Goal: Task Accomplishment & Management: Manage account settings

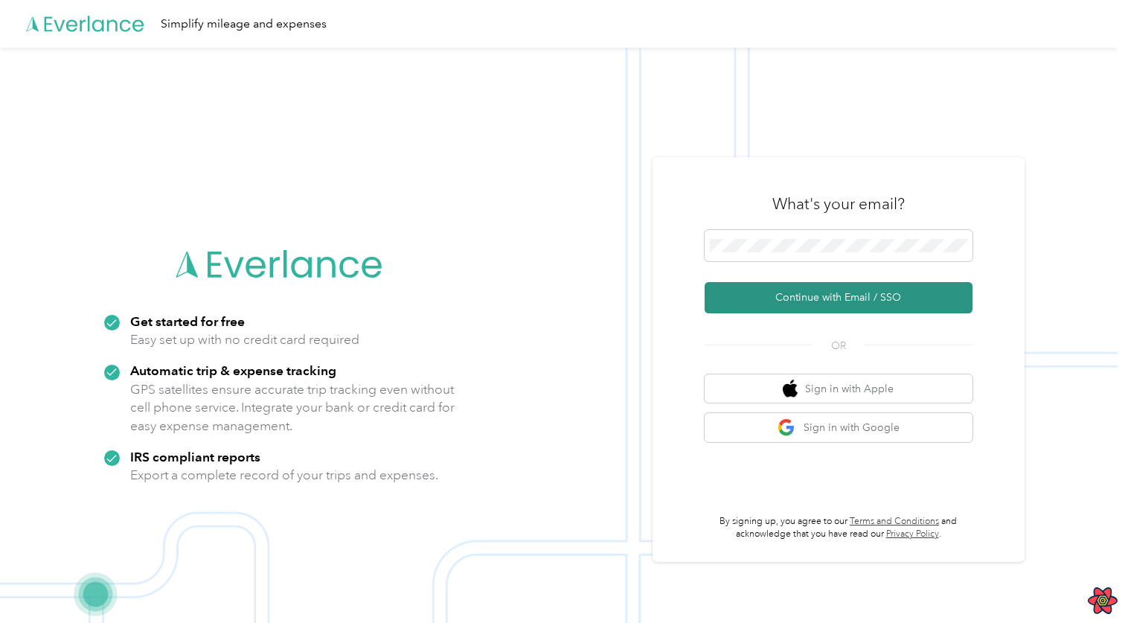
click at [796, 300] on button "Continue with Email / SSO" at bounding box center [838, 297] width 268 height 31
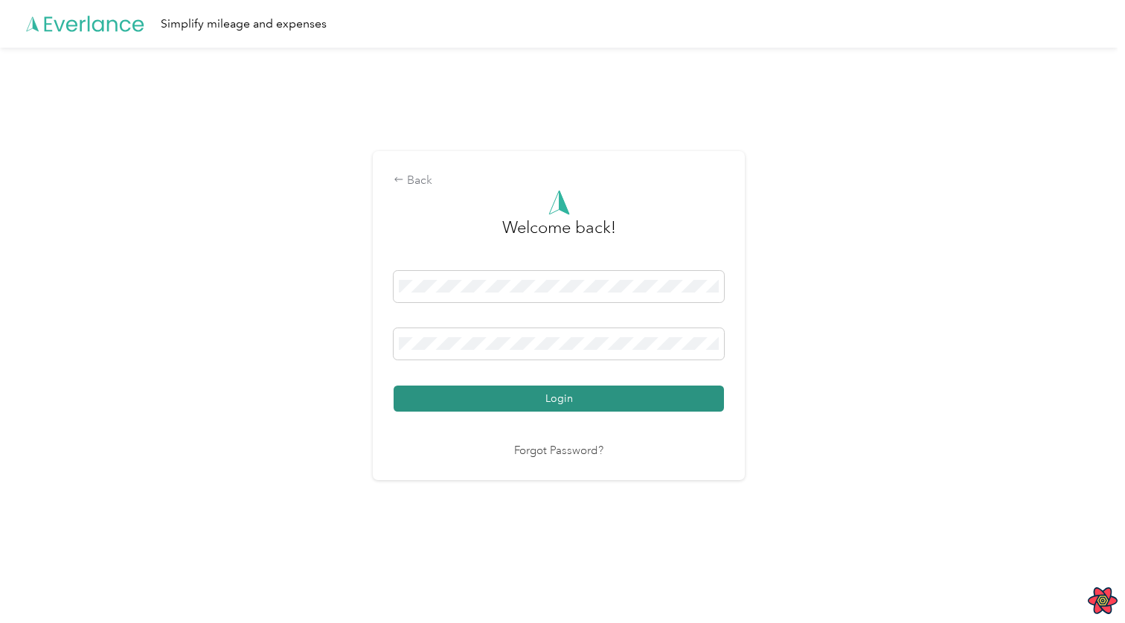
click at [597, 404] on button "Login" at bounding box center [558, 398] width 330 height 26
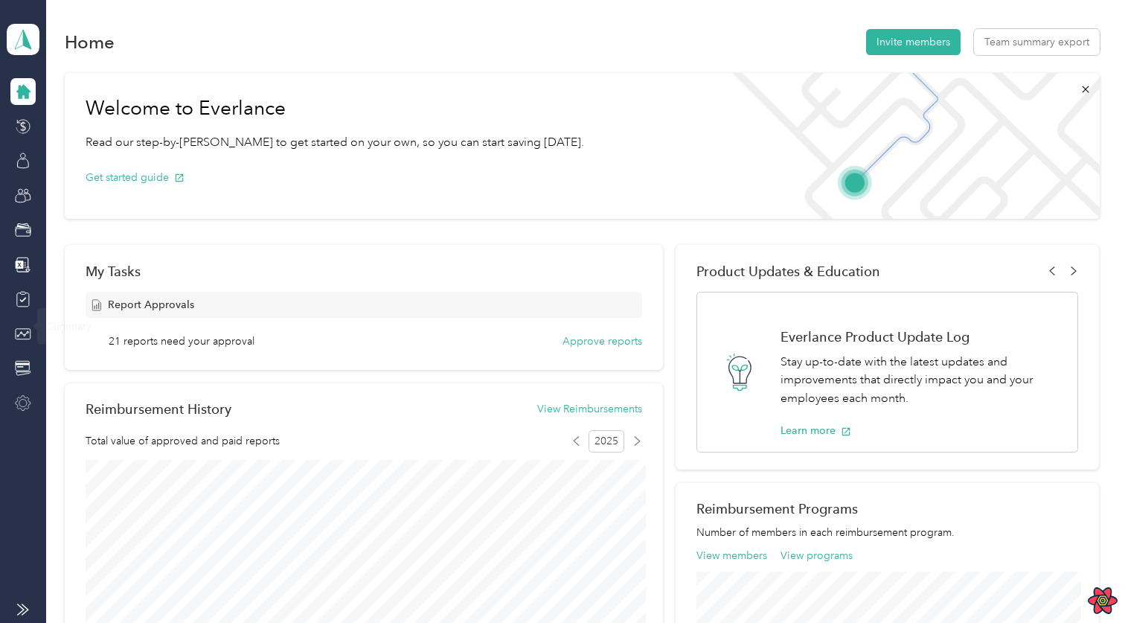
click at [13, 392] on div at bounding box center [22, 403] width 25 height 27
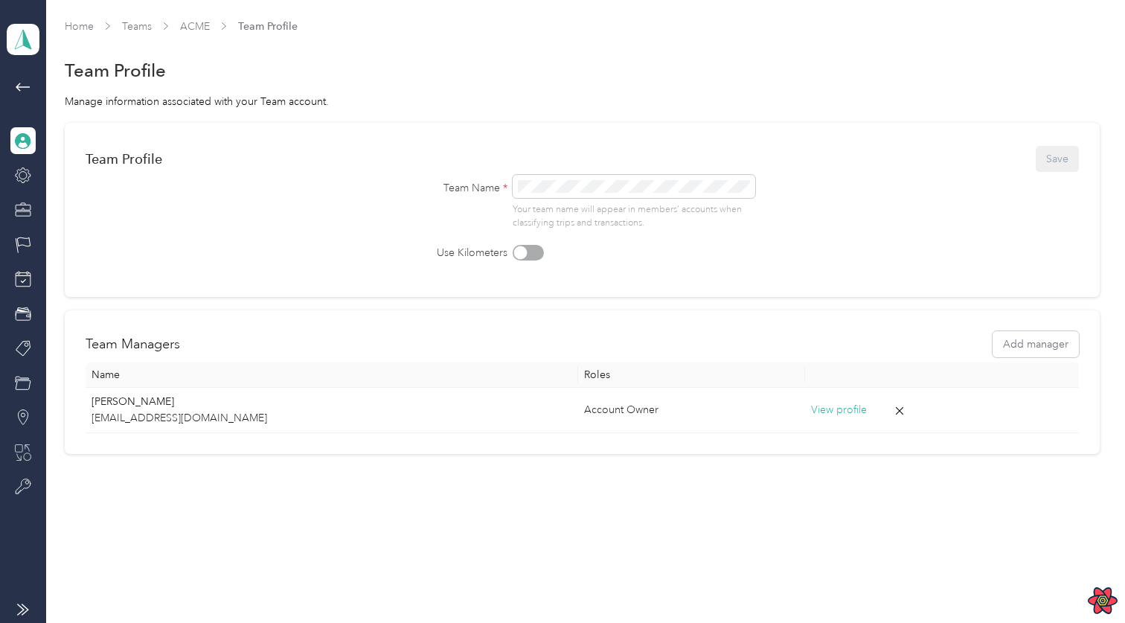
click at [32, 457] on div at bounding box center [22, 452] width 25 height 27
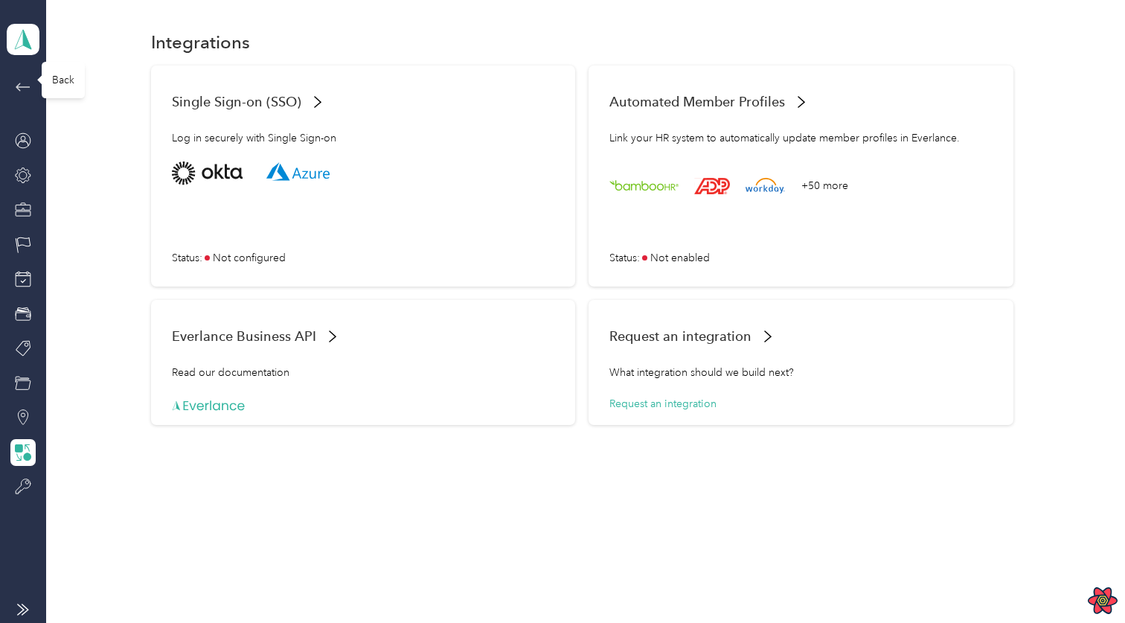
click at [18, 80] on icon at bounding box center [23, 87] width 18 height 18
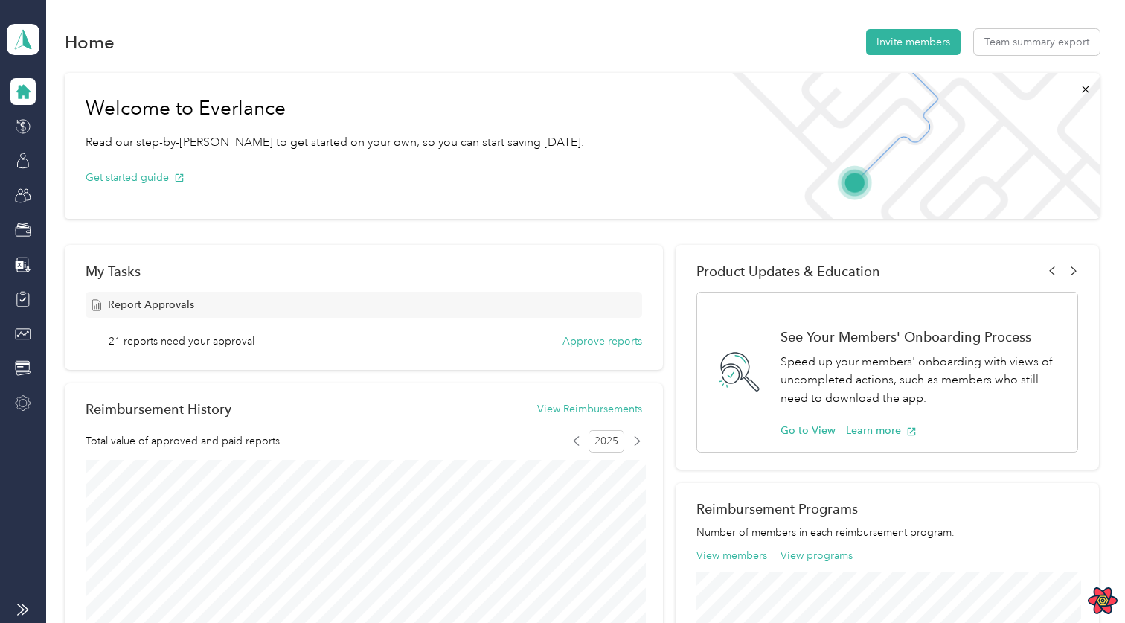
click at [28, 402] on icon at bounding box center [23, 403] width 16 height 16
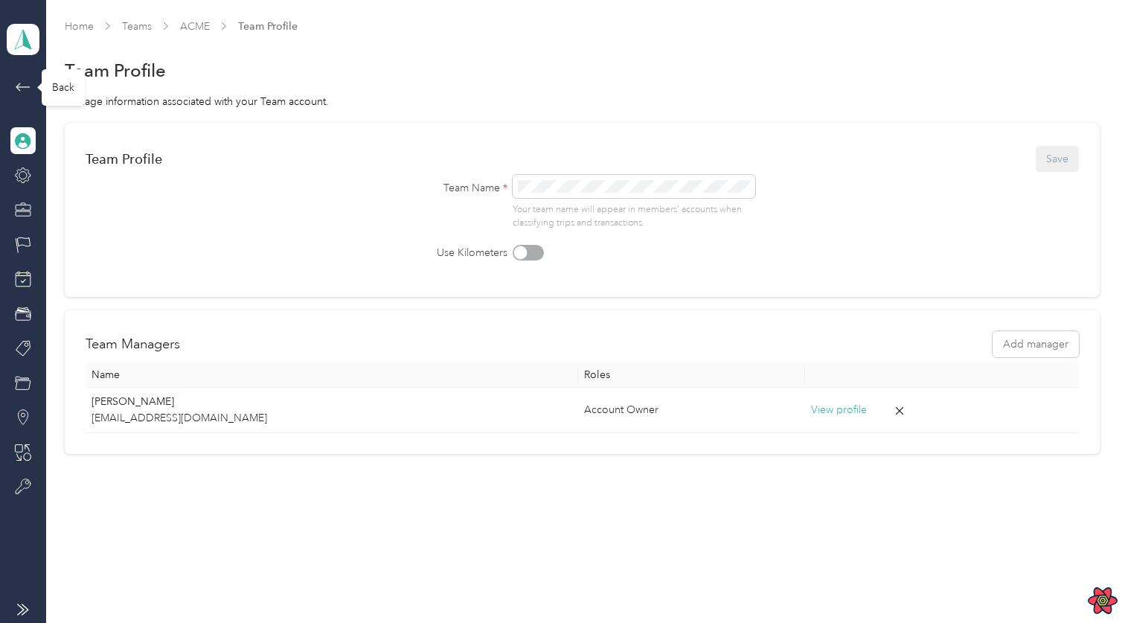
click at [30, 83] on icon at bounding box center [23, 87] width 18 height 18
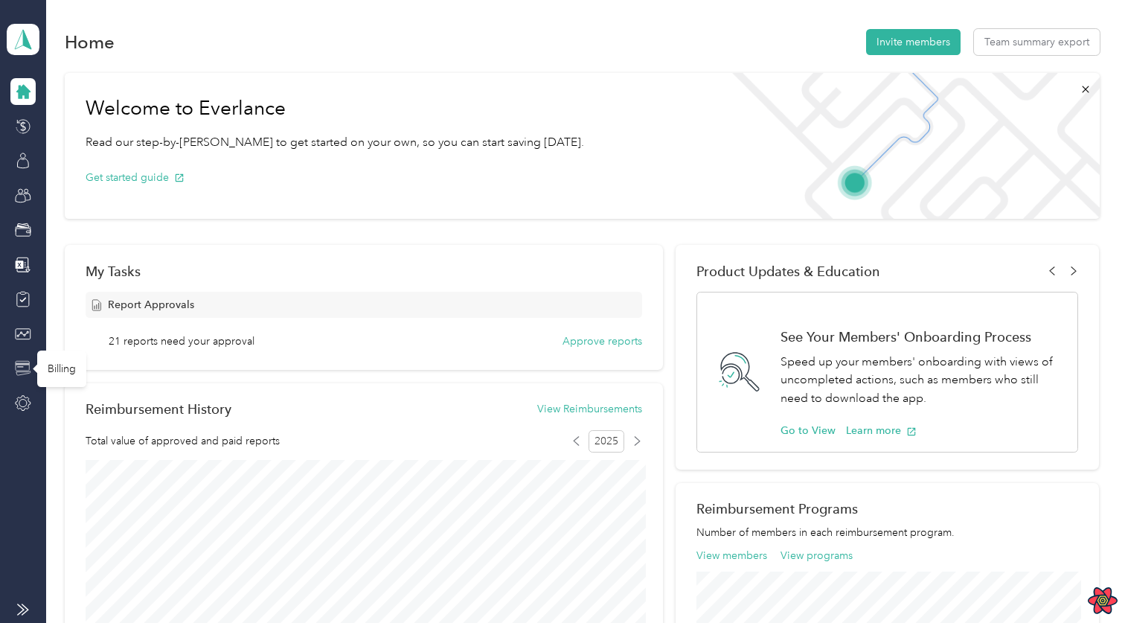
click at [27, 361] on icon at bounding box center [23, 368] width 15 height 14
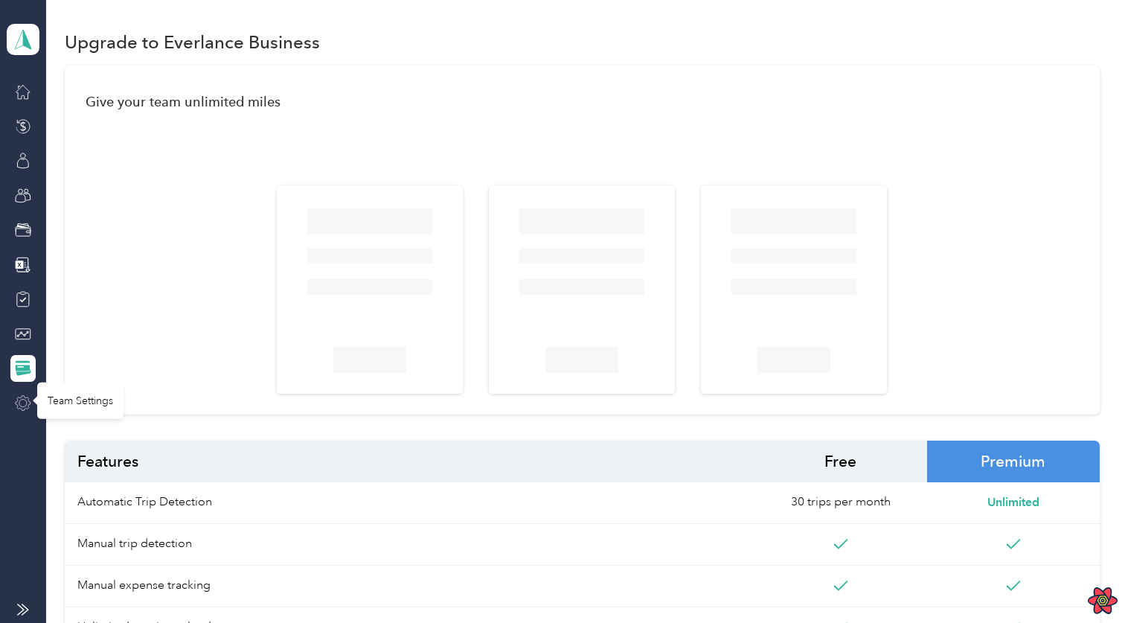
click at [27, 402] on icon at bounding box center [23, 402] width 15 height 15
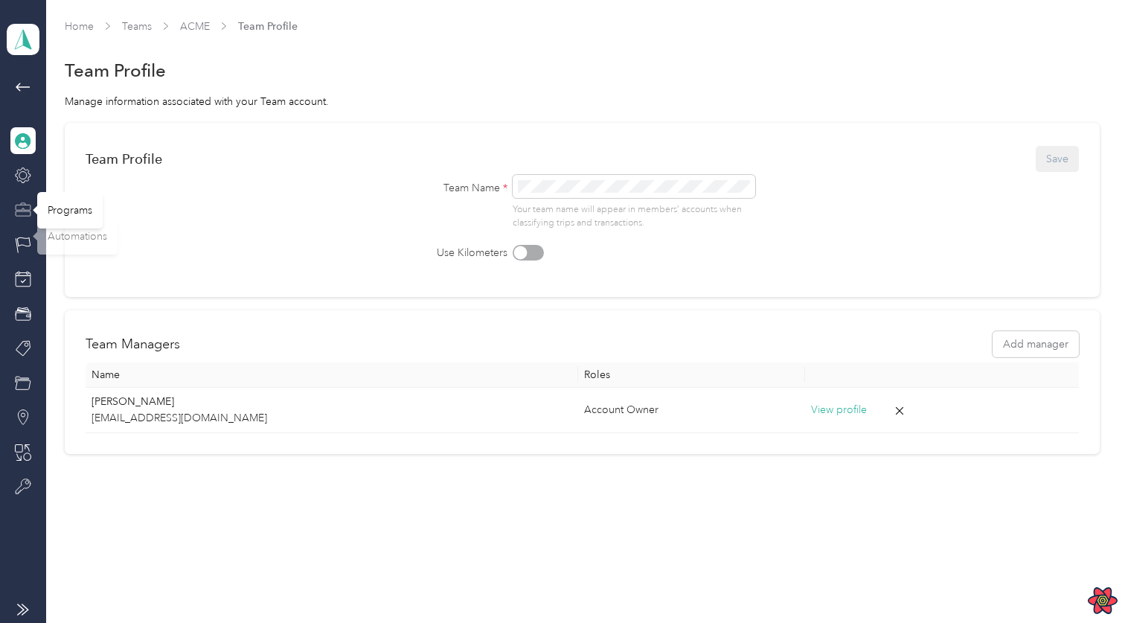
click at [22, 202] on icon at bounding box center [23, 210] width 16 height 16
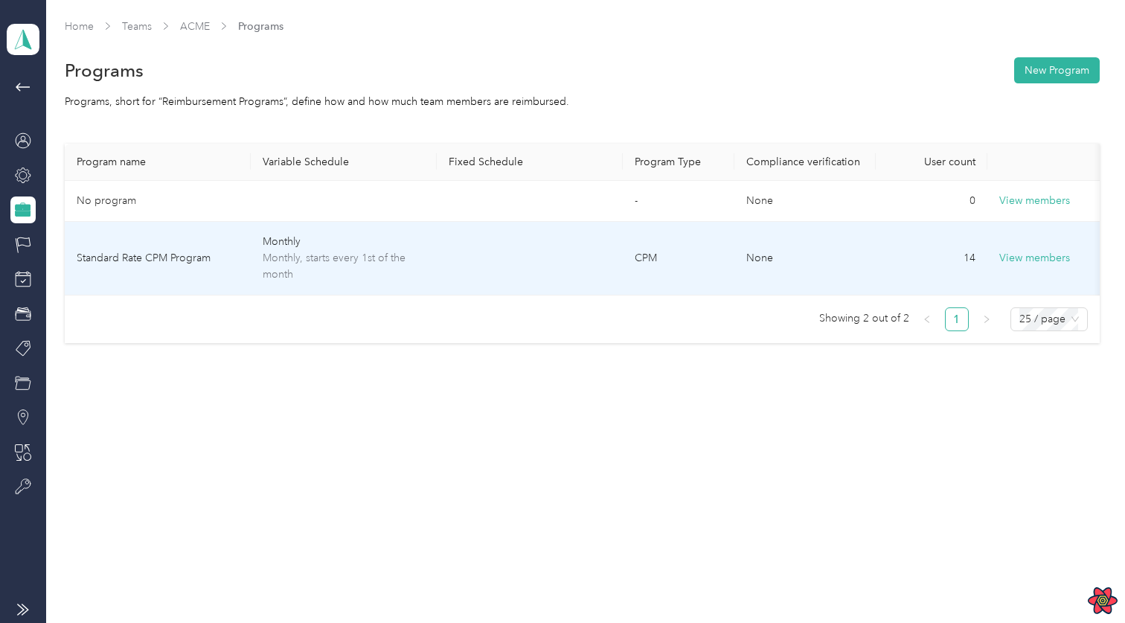
click at [709, 260] on td "CPM" at bounding box center [679, 259] width 112 height 74
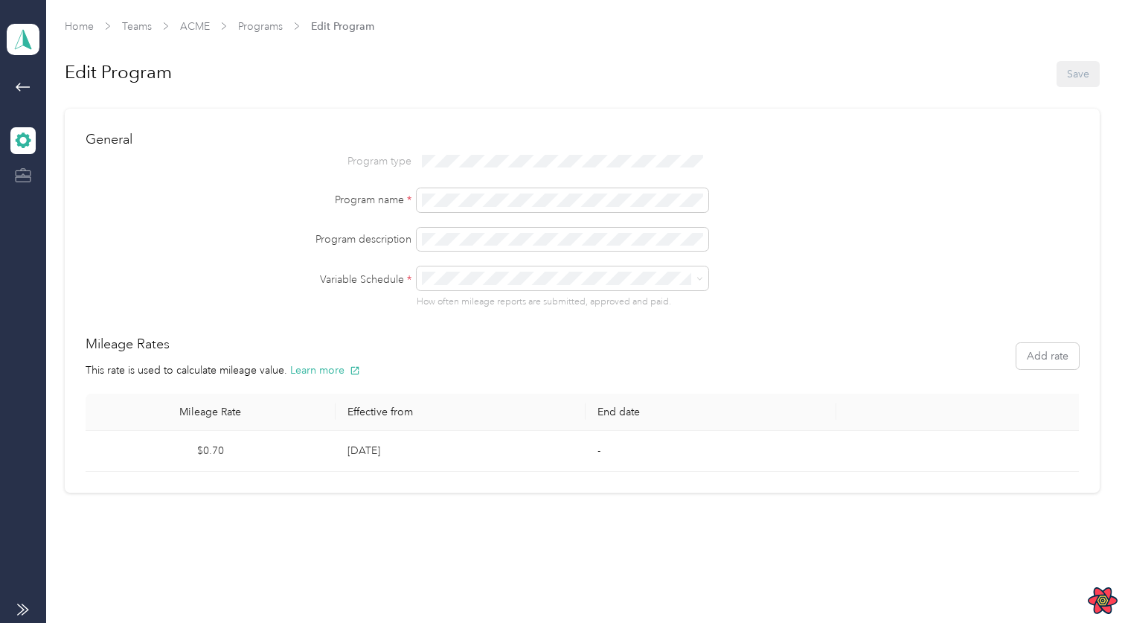
click at [31, 178] on div at bounding box center [22, 175] width 25 height 27
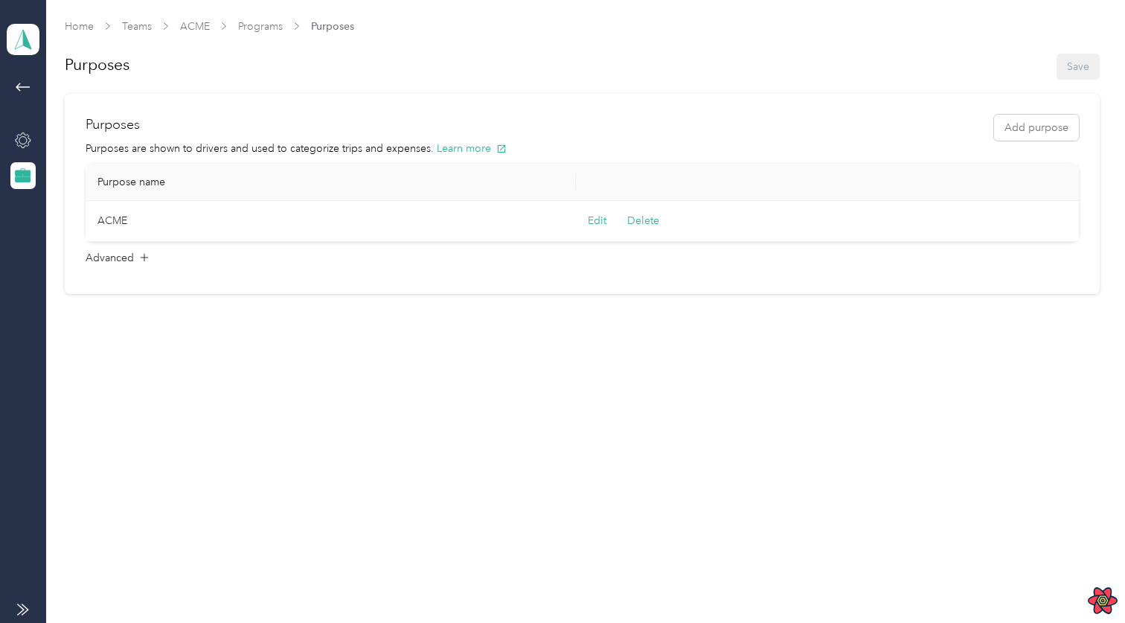
click at [1075, 108] on div "Purposes Add purpose Purposes are shown to drivers and used to categorize trips…" at bounding box center [582, 194] width 1035 height 201
click at [1049, 129] on button "Add purpose" at bounding box center [1036, 128] width 85 height 26
click at [146, 313] on icon at bounding box center [144, 316] width 15 height 15
click at [133, 317] on span "Advanced" at bounding box center [110, 316] width 48 height 16
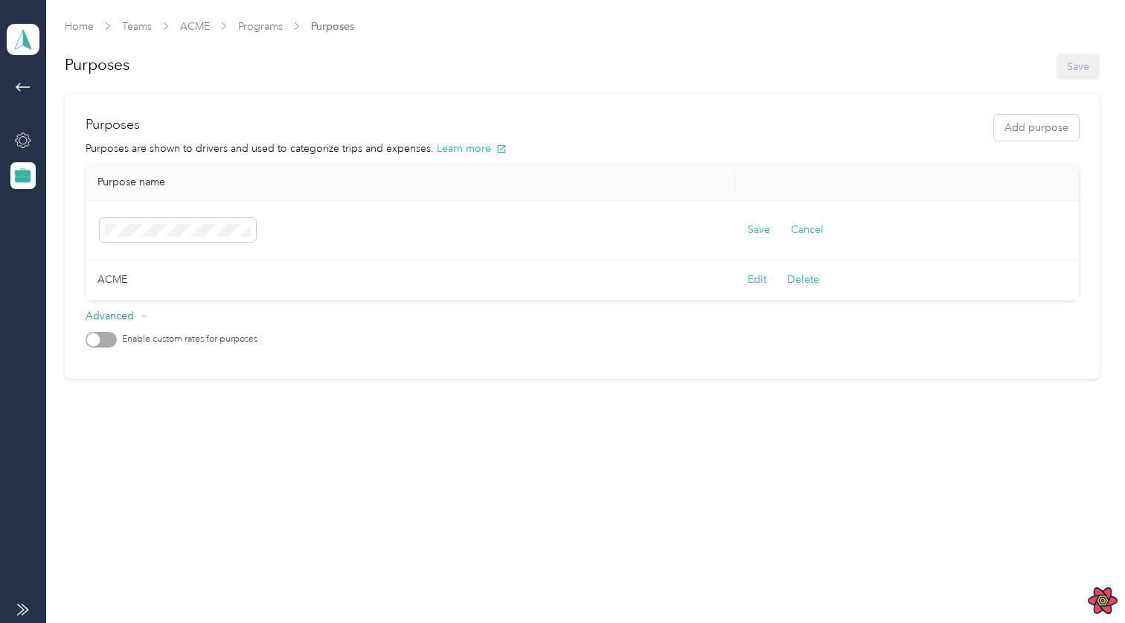
click at [133, 317] on span "Advanced" at bounding box center [110, 316] width 48 height 16
click at [189, 239] on span at bounding box center [178, 230] width 156 height 24
click at [759, 228] on button "Save" at bounding box center [758, 230] width 22 height 16
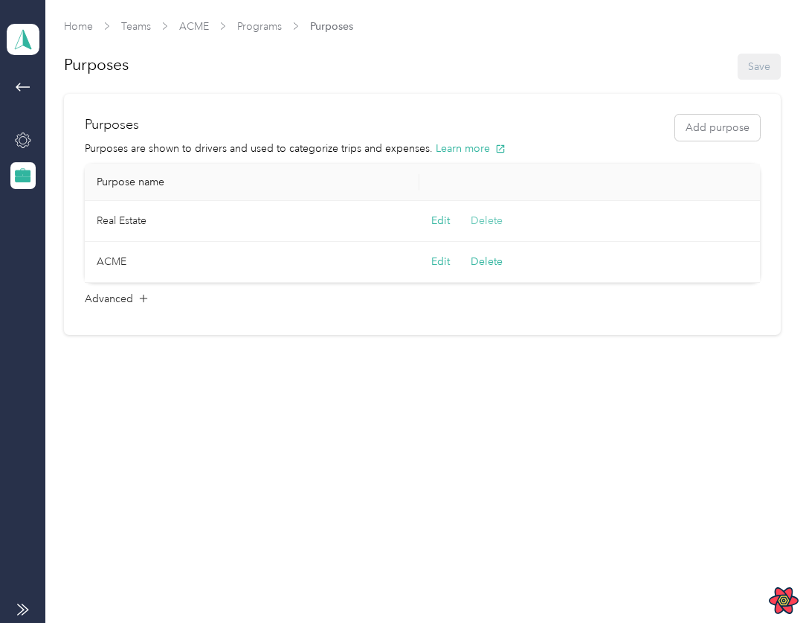
click at [480, 222] on button "Delete" at bounding box center [487, 221] width 32 height 16
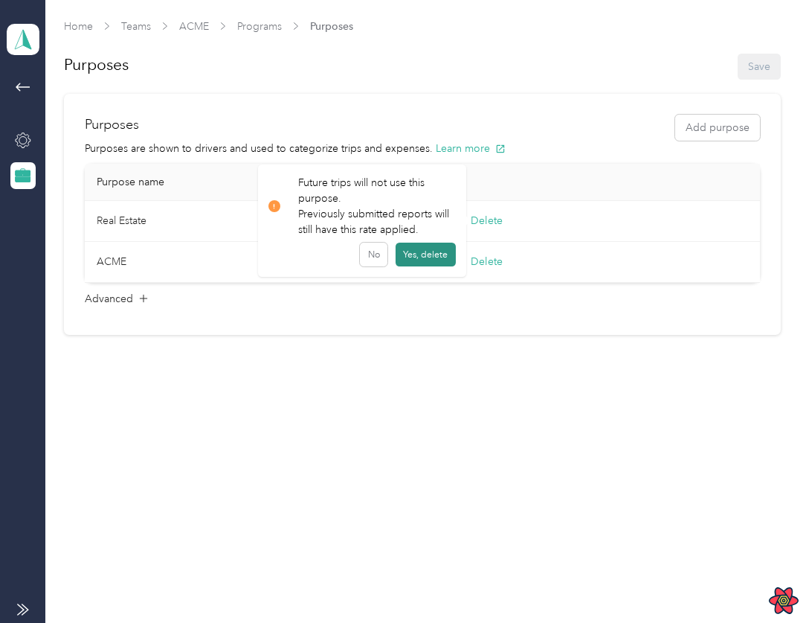
click at [437, 253] on button "Yes, delete" at bounding box center [426, 254] width 60 height 24
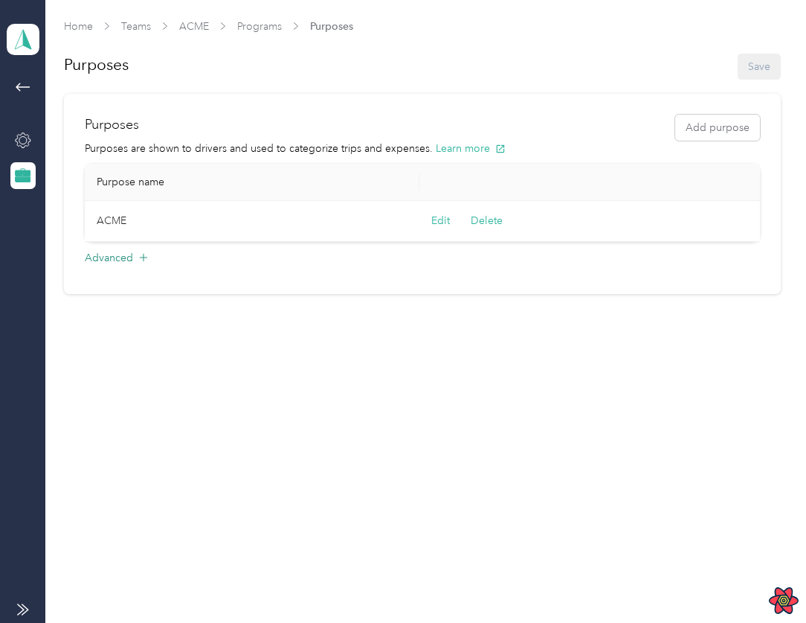
click at [134, 254] on div "Advanced" at bounding box center [422, 262] width 675 height 24
click at [150, 254] on div "Advanced" at bounding box center [422, 262] width 675 height 24
click at [693, 125] on button "Add purpose" at bounding box center [717, 128] width 85 height 26
click at [553, 222] on button "Save" at bounding box center [552, 230] width 22 height 16
click at [498, 220] on button "Delete" at bounding box center [487, 221] width 32 height 16
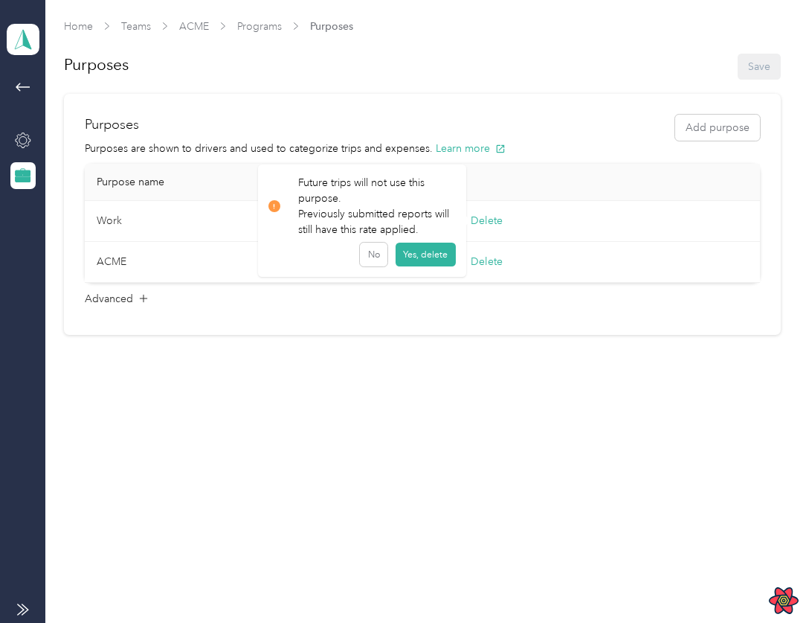
click at [371, 266] on div "Future trips will not use this purpose. Previously submitted reports will still…" at bounding box center [362, 220] width 208 height 112
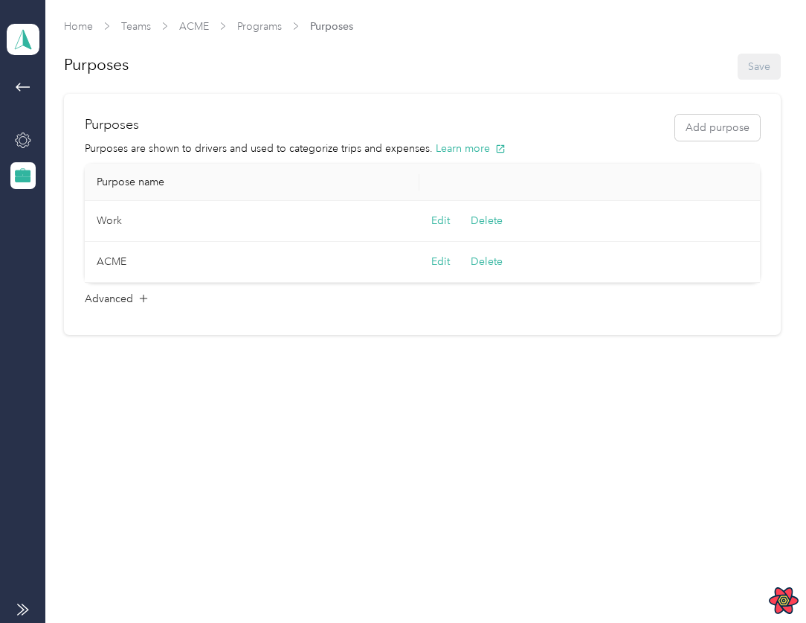
click at [91, 214] on td "Work" at bounding box center [252, 221] width 335 height 41
copy td "Work"
click at [482, 220] on button "Delete" at bounding box center [487, 221] width 32 height 16
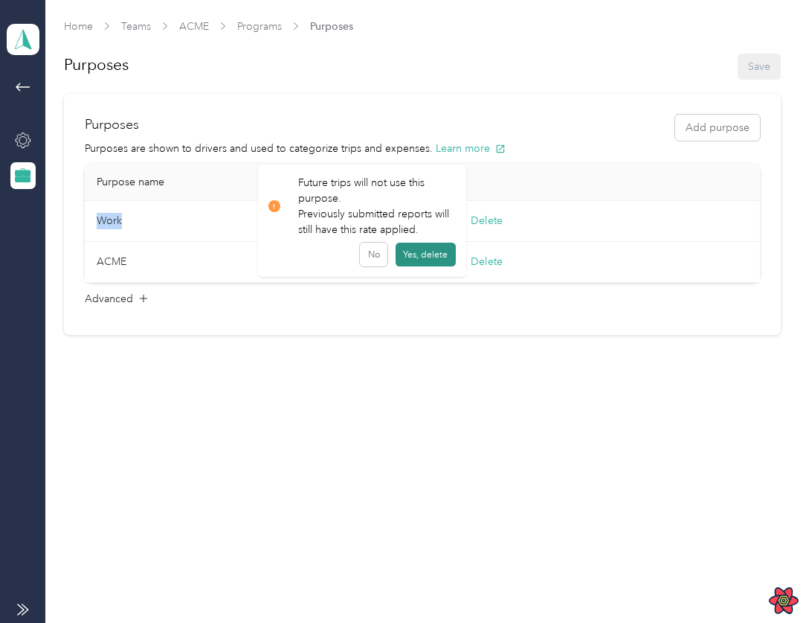
click at [409, 251] on button "Yes, delete" at bounding box center [426, 254] width 60 height 24
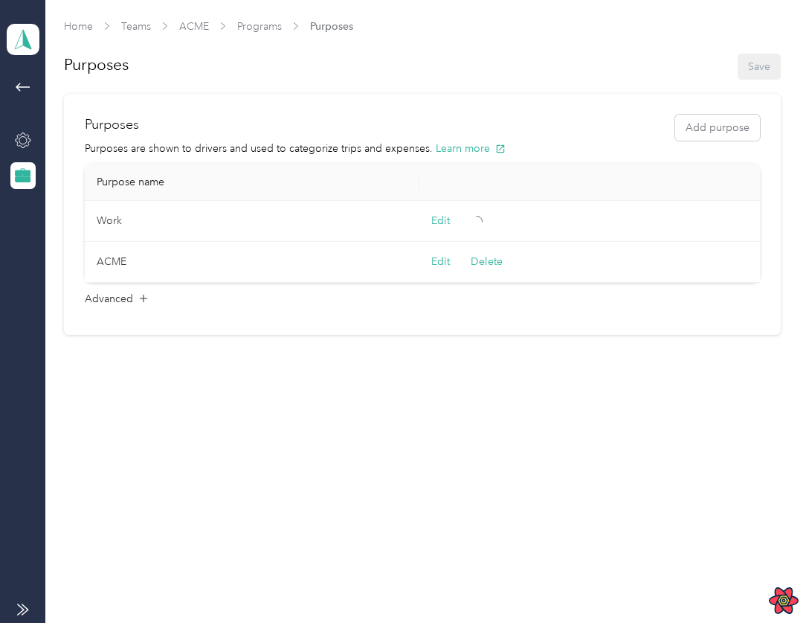
click at [46, 135] on div "Home Teams ACME Programs Purposes Purposes Save Purposes Add purpose Purposes a…" at bounding box center [421, 176] width 753 height 353
click at [28, 138] on icon at bounding box center [23, 140] width 15 height 15
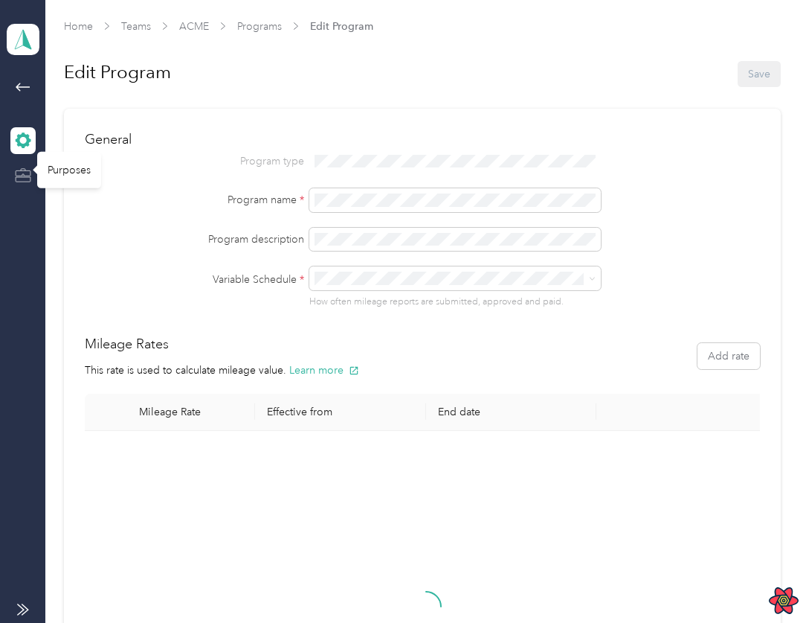
click at [25, 167] on icon at bounding box center [23, 175] width 16 height 16
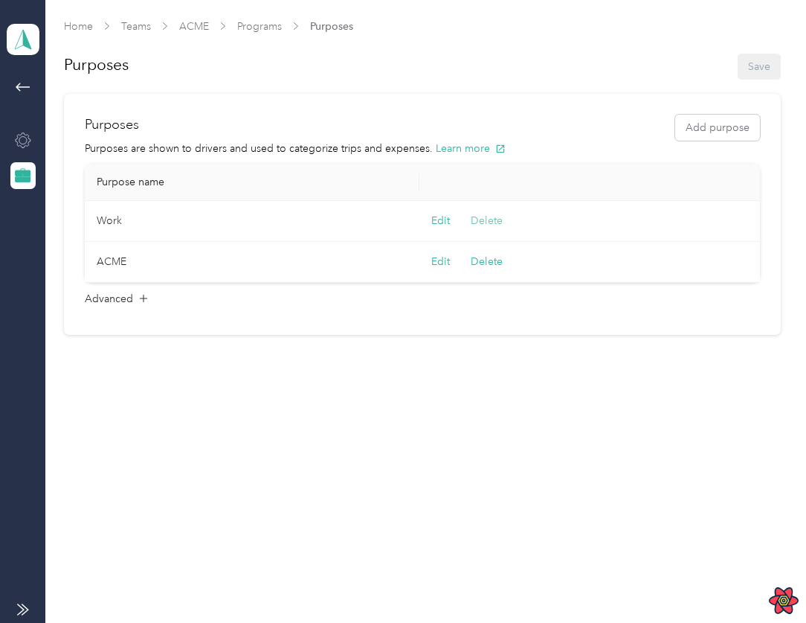
click at [495, 223] on button "Delete" at bounding box center [487, 221] width 32 height 16
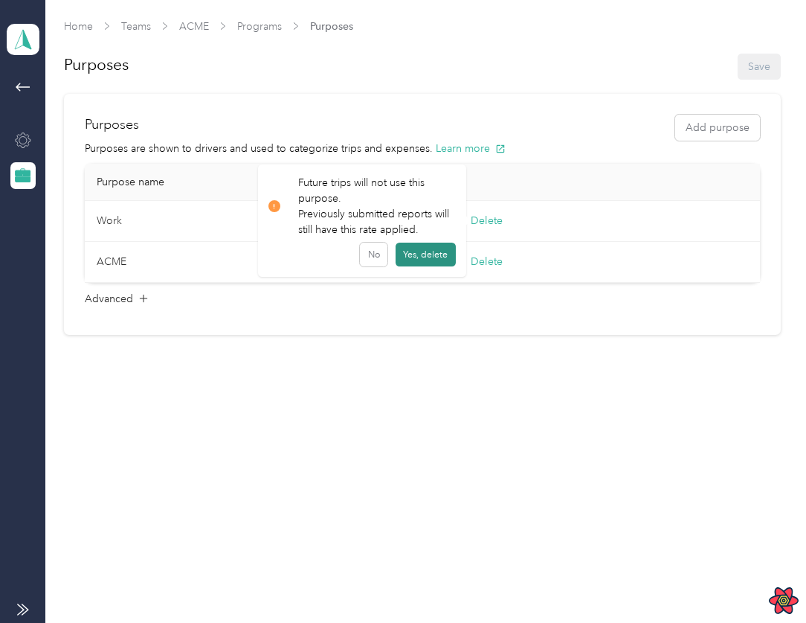
click at [433, 255] on button "Yes, delete" at bounding box center [426, 254] width 60 height 24
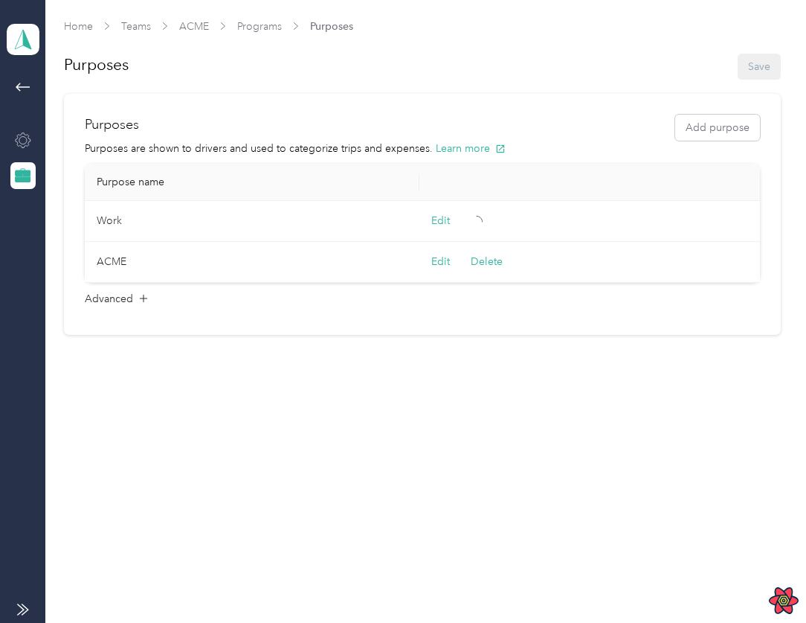
click at [23, 153] on div at bounding box center [22, 140] width 25 height 27
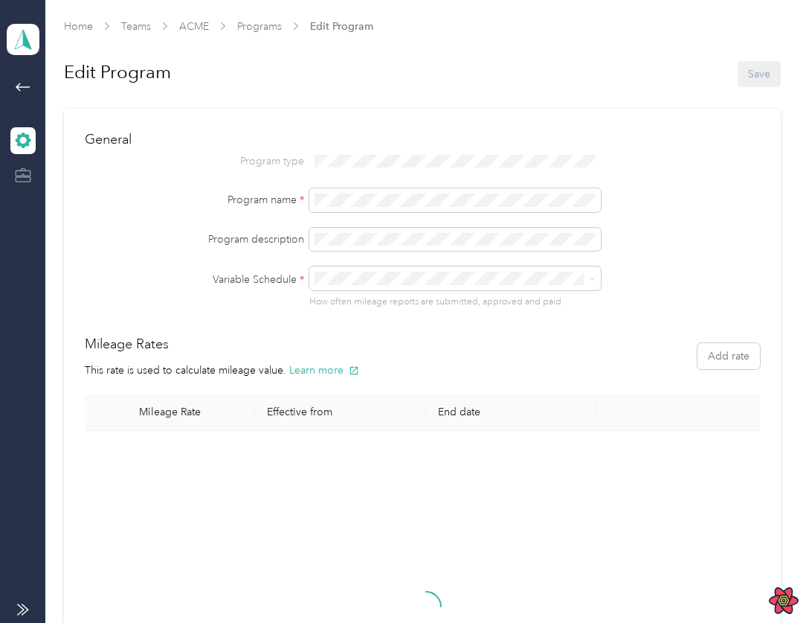
click at [19, 181] on icon at bounding box center [23, 178] width 15 height 4
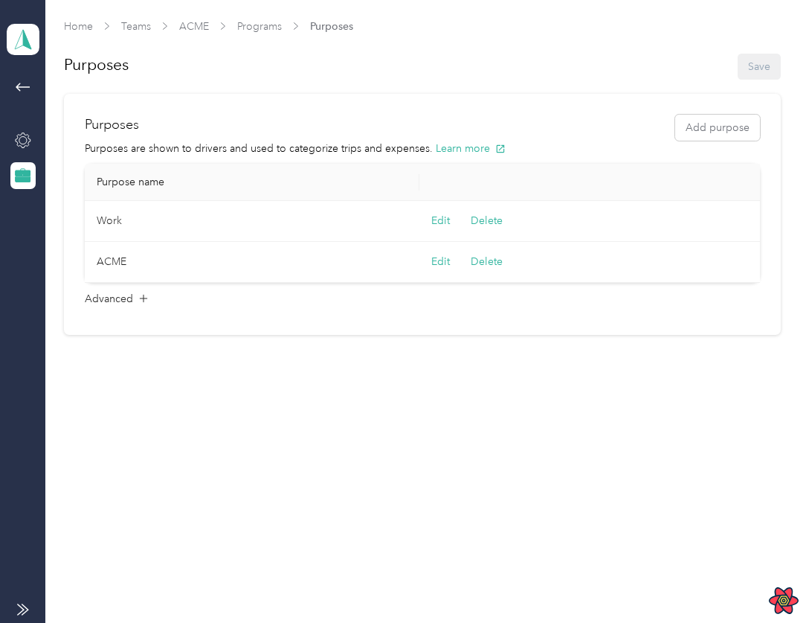
click at [512, 223] on div "Edit Delete" at bounding box center [593, 221] width 324 height 16
click at [479, 225] on button "Delete" at bounding box center [487, 221] width 32 height 16
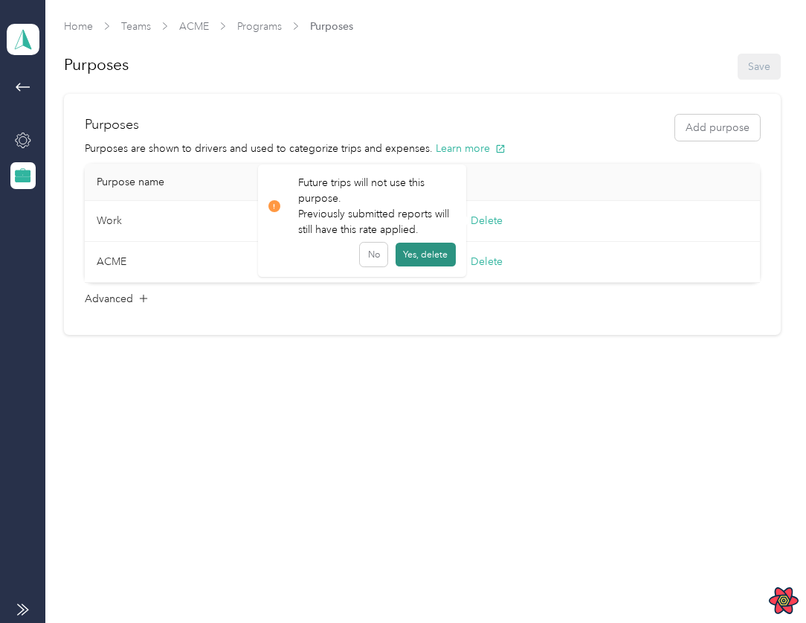
click at [427, 254] on button "Yes, delete" at bounding box center [426, 254] width 60 height 24
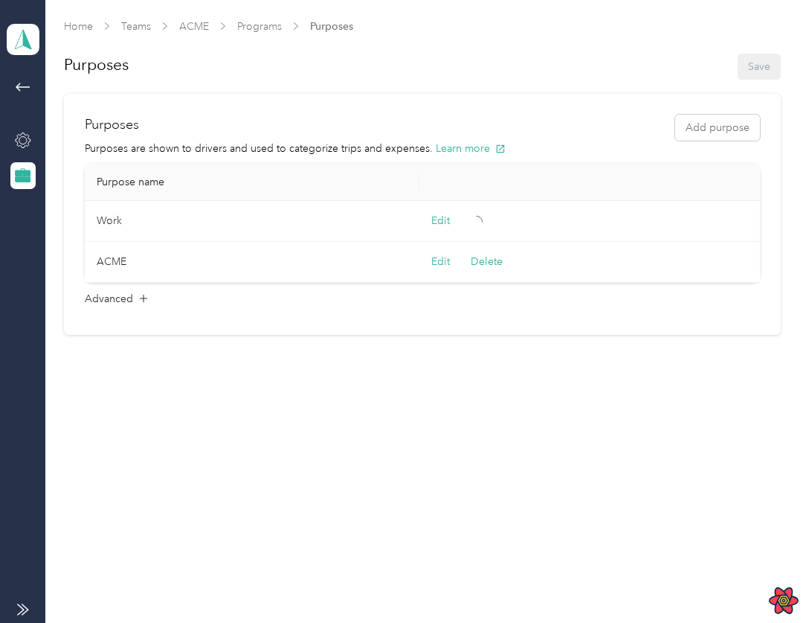
click at [13, 120] on div at bounding box center [22, 133] width 25 height 111
click at [19, 136] on icon at bounding box center [23, 140] width 16 height 16
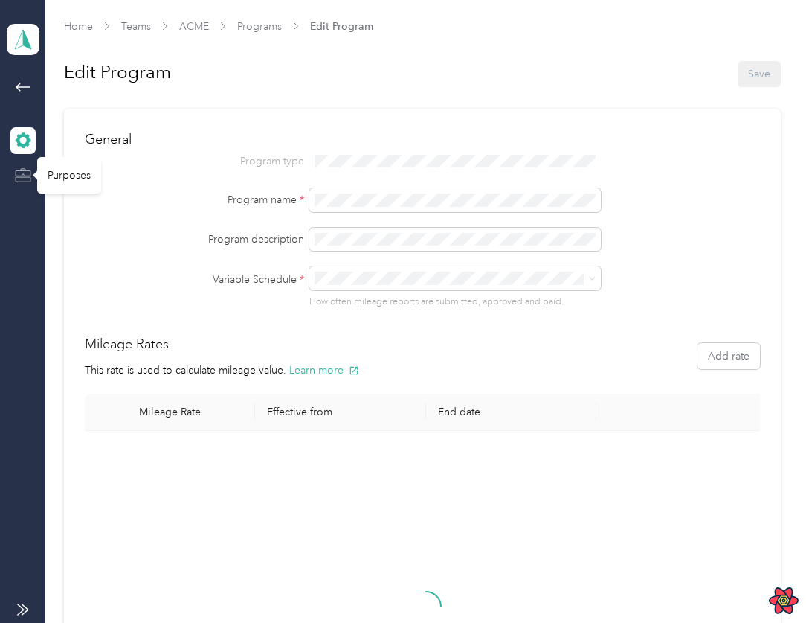
click at [26, 176] on icon at bounding box center [23, 178] width 15 height 4
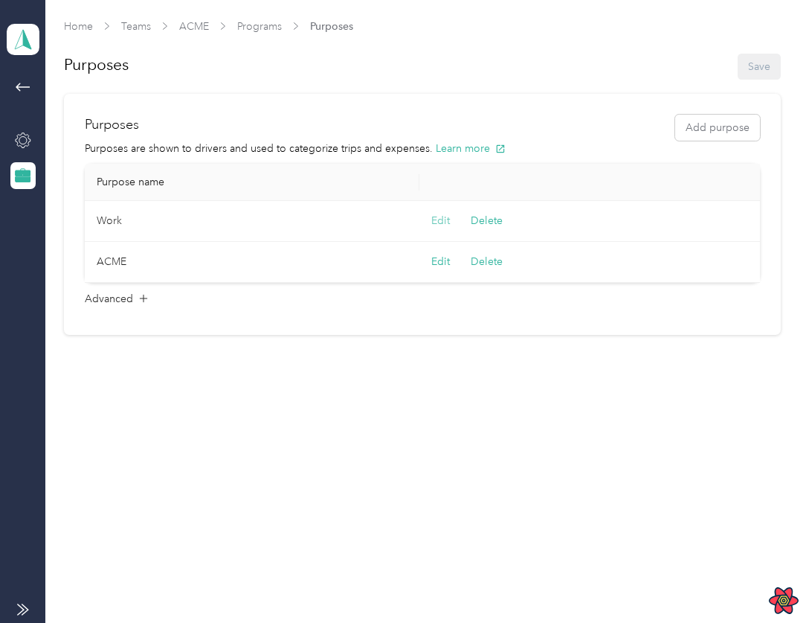
click at [443, 220] on button "Edit" at bounding box center [440, 221] width 19 height 16
click at [588, 227] on button "Cancel" at bounding box center [600, 230] width 33 height 16
click at [434, 219] on button "Edit" at bounding box center [440, 221] width 19 height 16
click at [594, 220] on td "Save Cancel" at bounding box center [648, 230] width 239 height 59
click at [596, 228] on button "Cancel" at bounding box center [600, 230] width 33 height 16
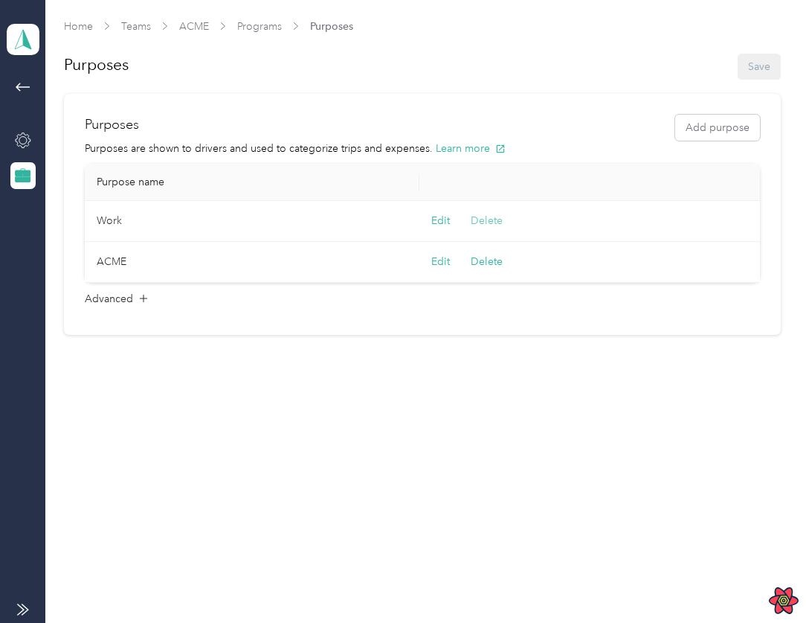
click at [498, 225] on button "Delete" at bounding box center [487, 221] width 32 height 16
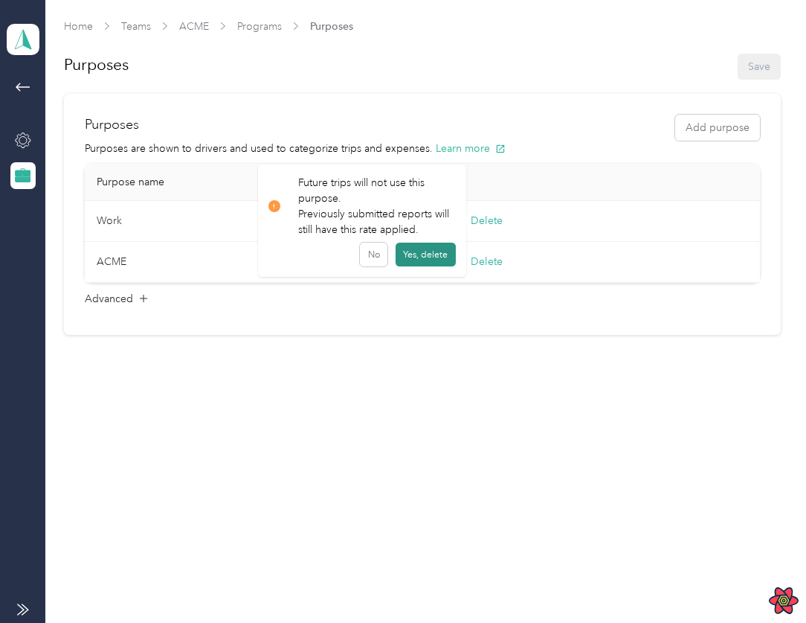
click at [408, 246] on button "Yes, delete" at bounding box center [426, 254] width 60 height 24
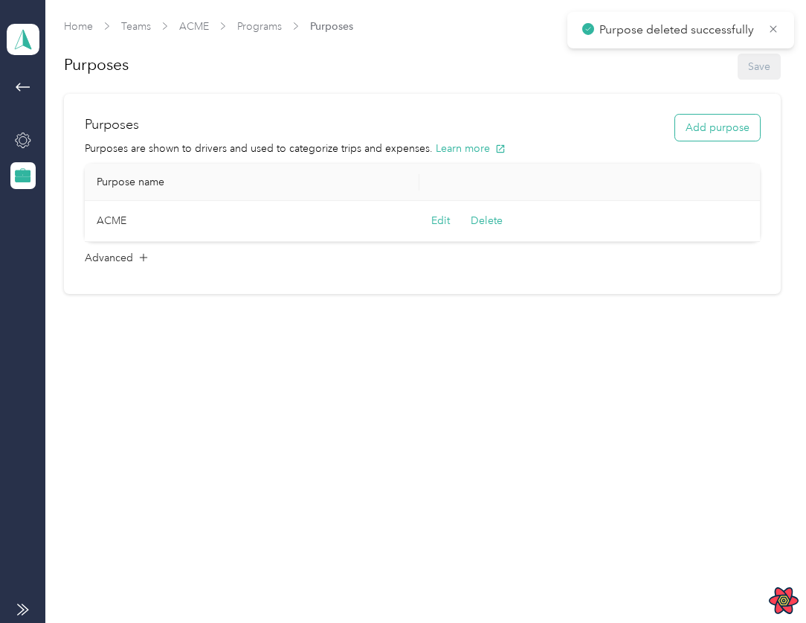
click at [710, 117] on button "Add purpose" at bounding box center [717, 128] width 85 height 26
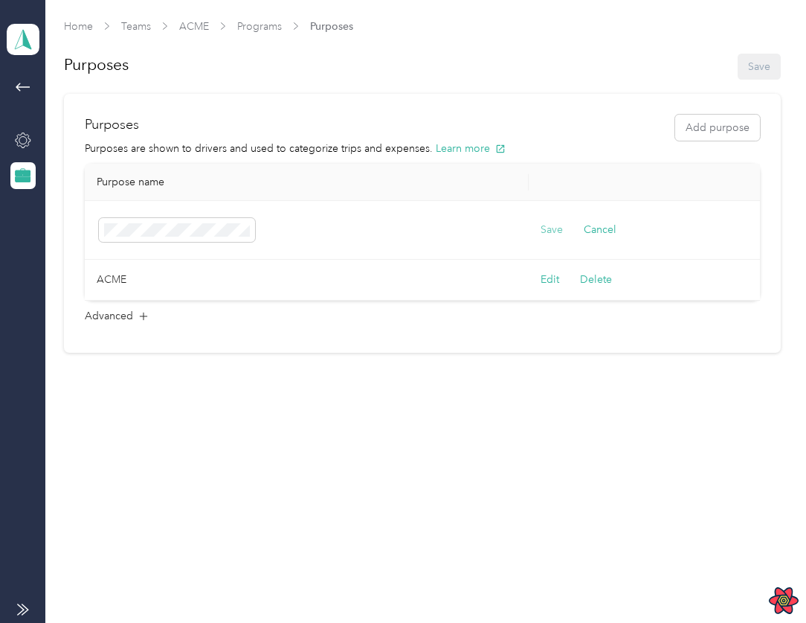
click at [550, 232] on button "Save" at bounding box center [552, 230] width 22 height 16
click at [495, 224] on button "Delete" at bounding box center [487, 221] width 32 height 16
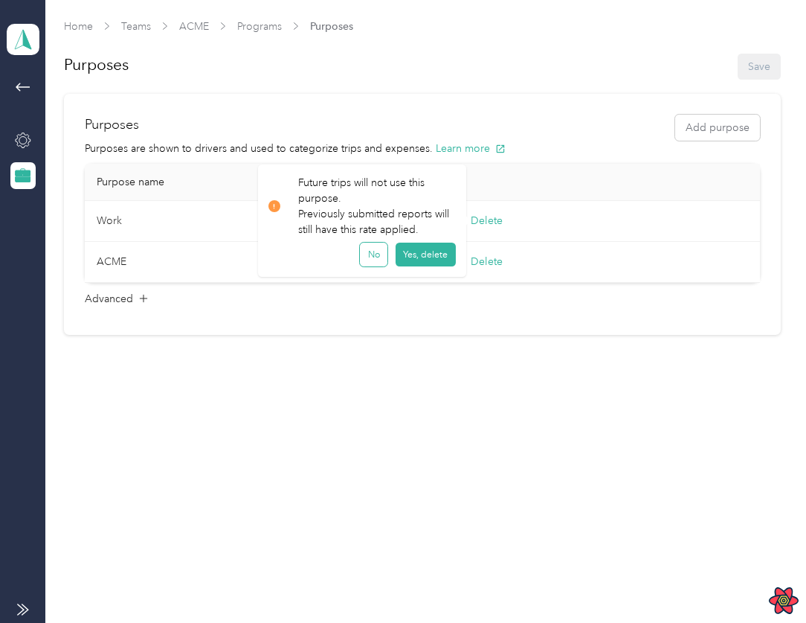
click at [381, 253] on button "No" at bounding box center [374, 254] width 28 height 24
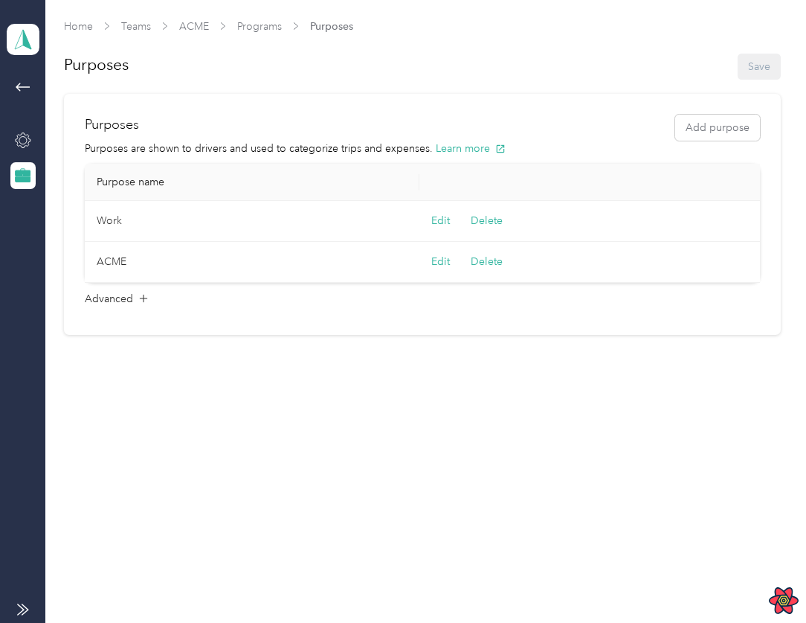
click at [457, 219] on div "Edit Delete" at bounding box center [593, 221] width 324 height 16
click at [444, 219] on button "Edit" at bounding box center [440, 221] width 19 height 16
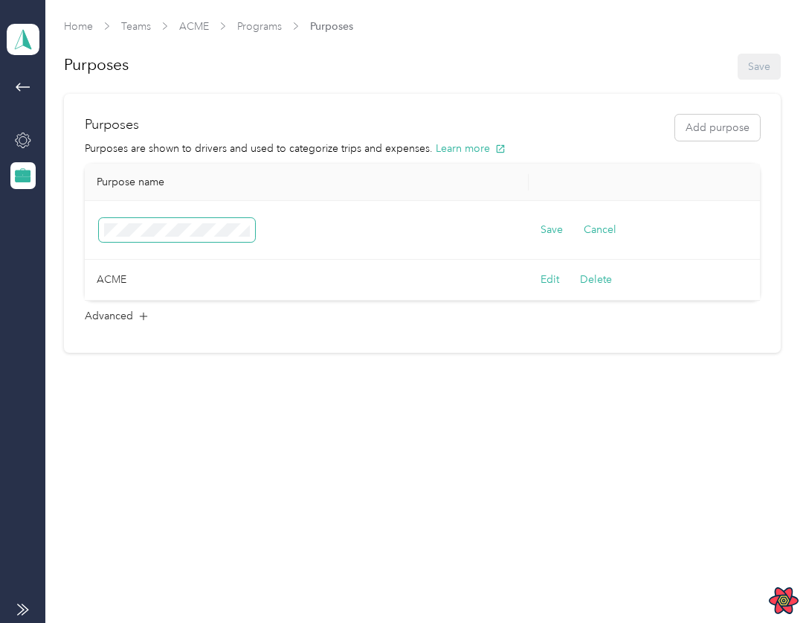
click at [172, 221] on span at bounding box center [177, 230] width 156 height 24
click at [608, 228] on button "Cancel" at bounding box center [600, 230] width 33 height 16
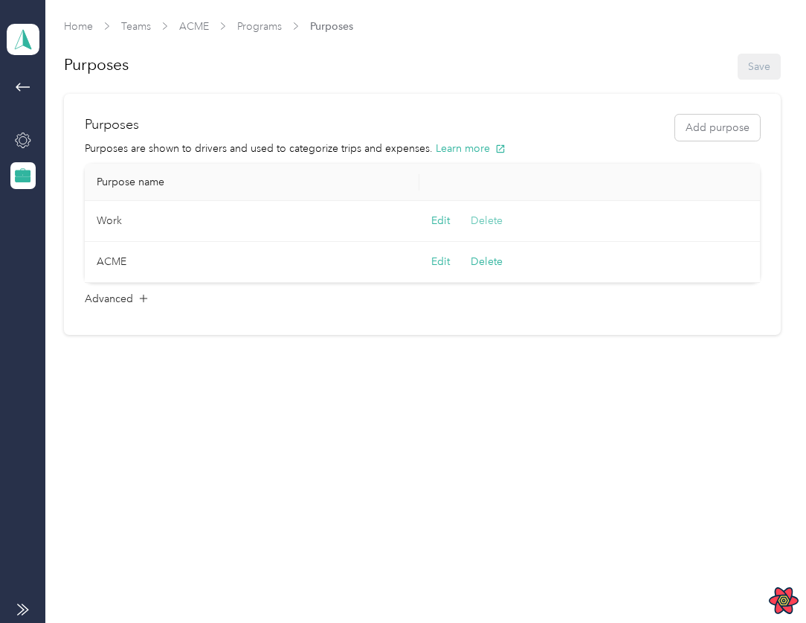
click at [490, 223] on button "Delete" at bounding box center [487, 221] width 32 height 16
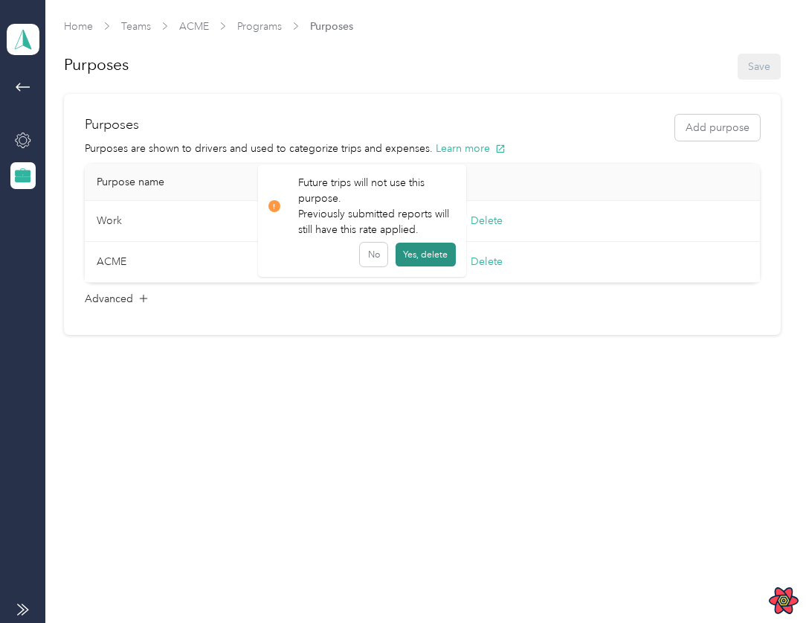
click at [421, 256] on button "Yes, delete" at bounding box center [426, 254] width 60 height 24
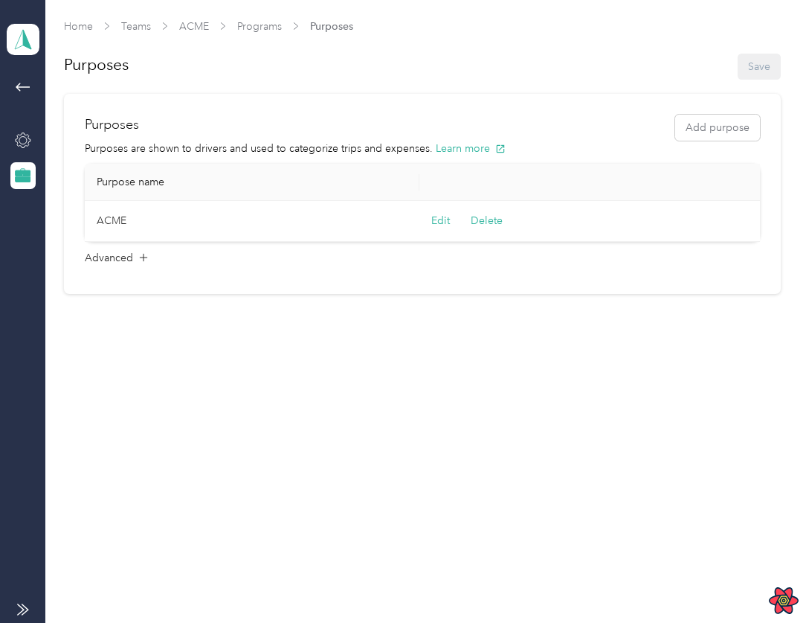
click at [675, 131] on div "Purposes Add purpose" at bounding box center [422, 128] width 675 height 26
click at [698, 126] on button "Add purpose" at bounding box center [717, 128] width 85 height 26
click at [553, 237] on button "Save" at bounding box center [552, 230] width 22 height 16
click at [443, 220] on button "Edit" at bounding box center [440, 221] width 19 height 16
click at [586, 229] on button "Cancel" at bounding box center [600, 230] width 33 height 16
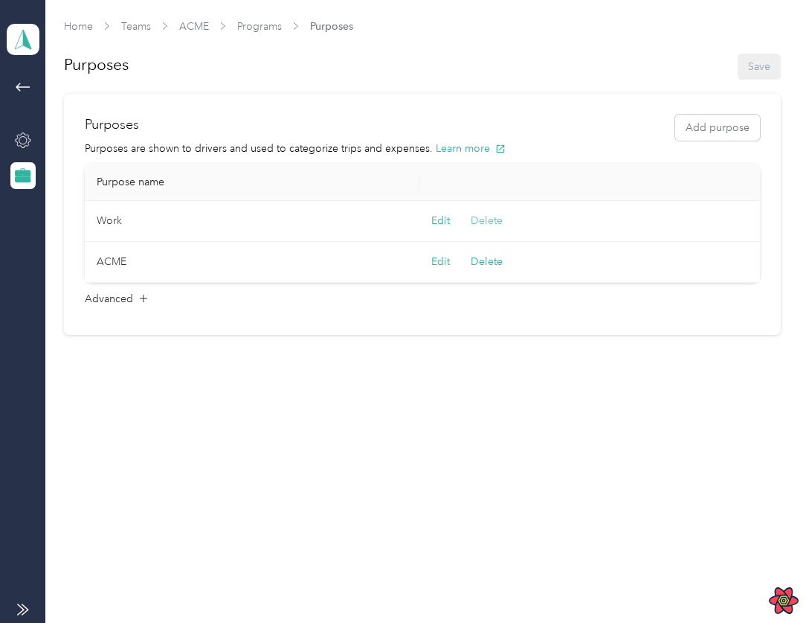
click at [486, 221] on button "Delete" at bounding box center [487, 221] width 32 height 16
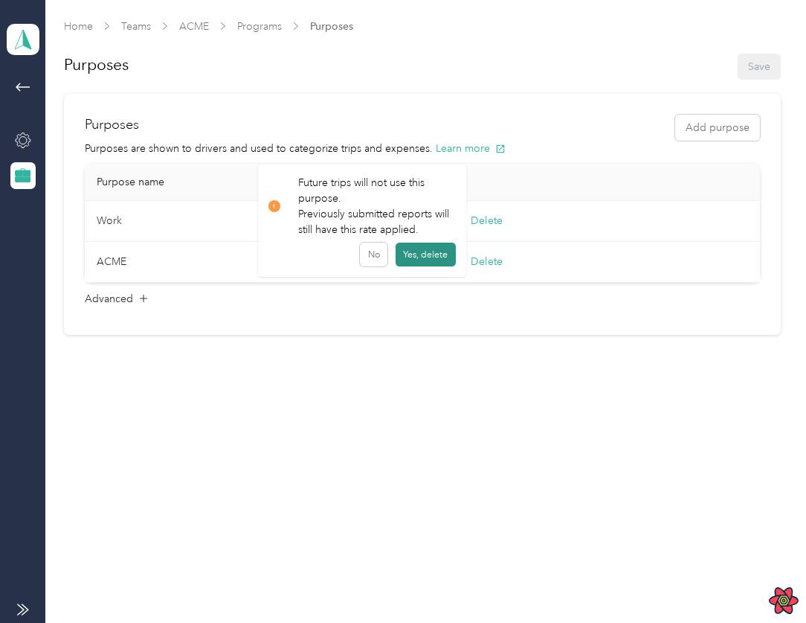
click at [434, 259] on button "Yes, delete" at bounding box center [426, 254] width 60 height 24
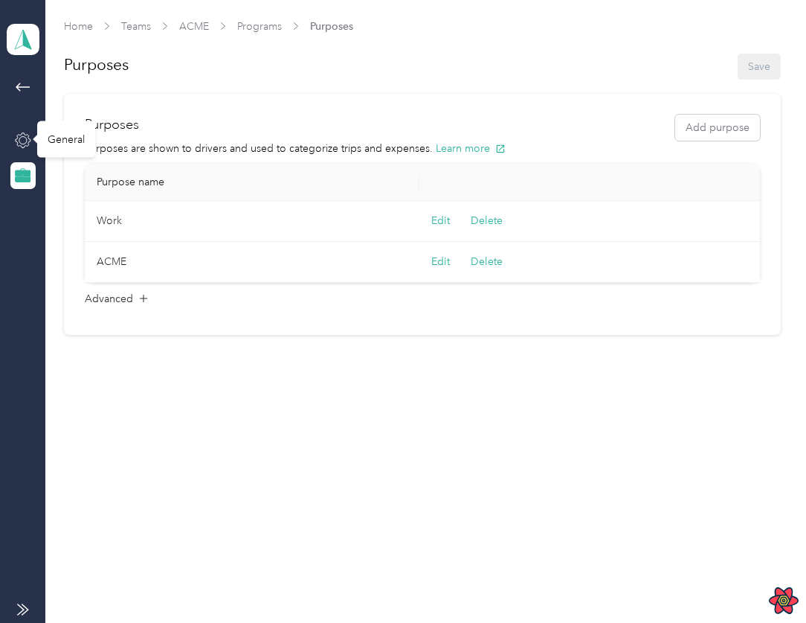
click at [26, 138] on icon at bounding box center [23, 140] width 16 height 16
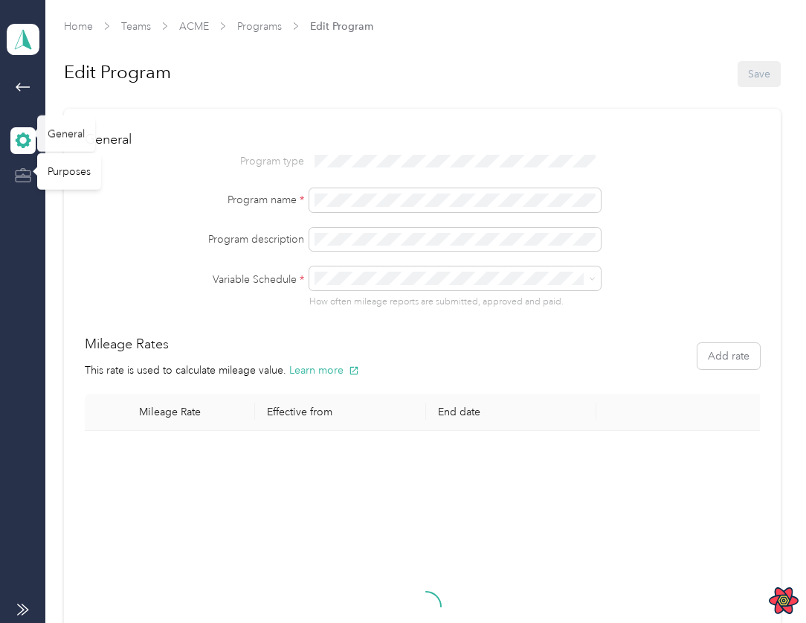
click at [24, 176] on icon at bounding box center [23, 175] width 16 height 16
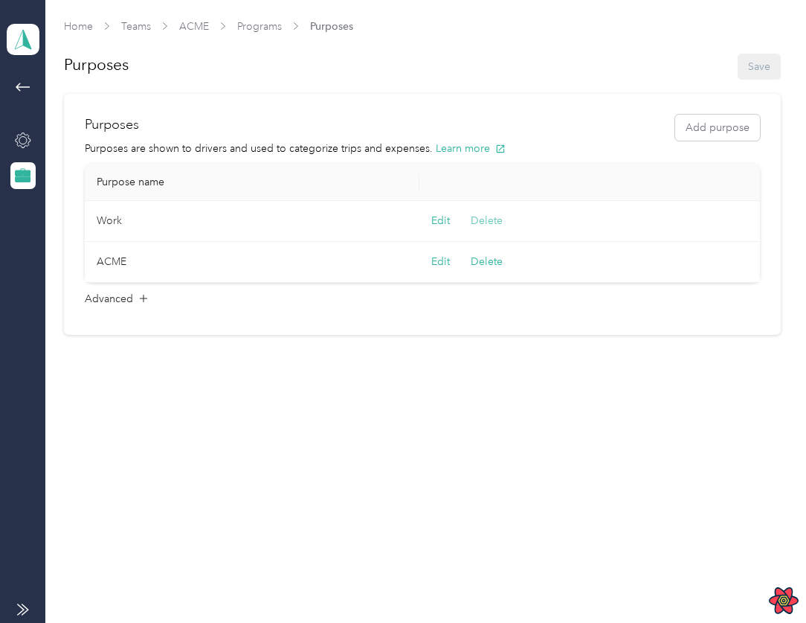
click at [477, 223] on button "Delete" at bounding box center [487, 221] width 32 height 16
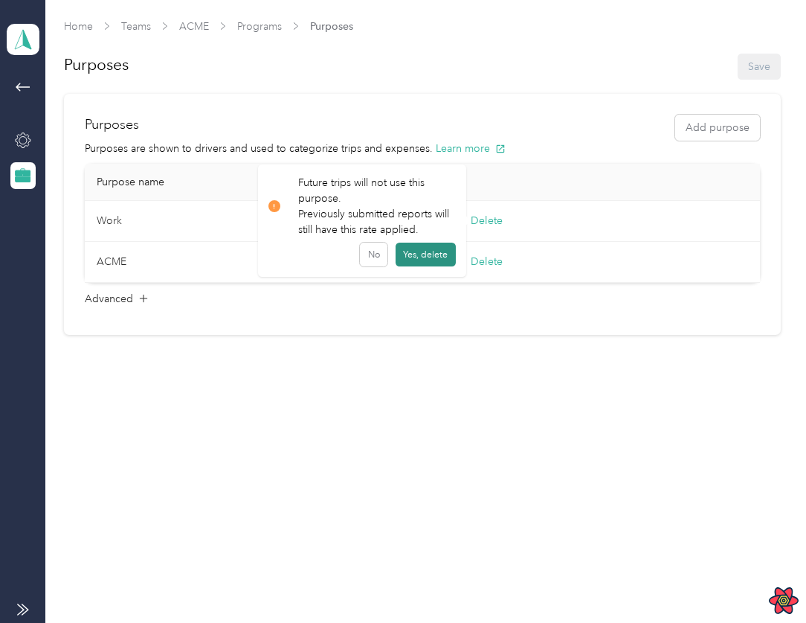
click at [413, 252] on button "Yes, delete" at bounding box center [426, 254] width 60 height 24
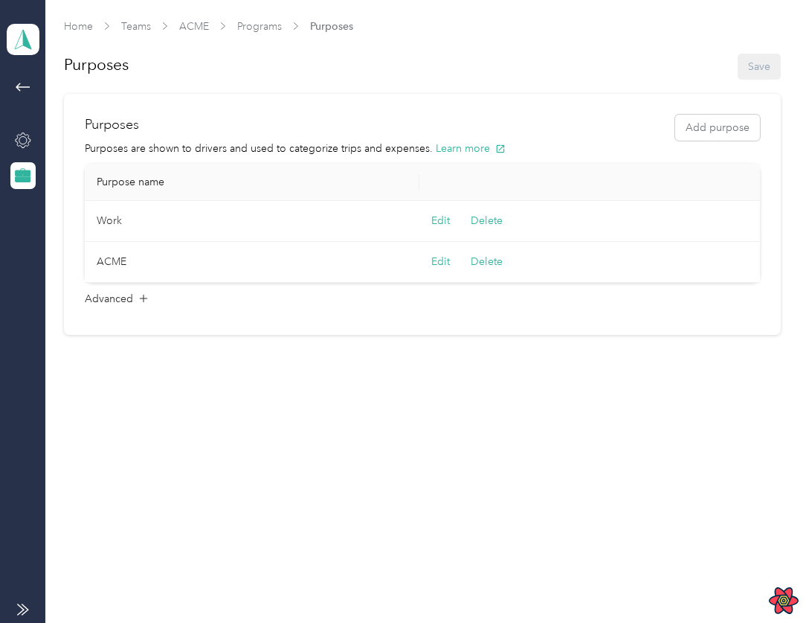
click at [669, 229] on td "Edit Delete" at bounding box center [593, 221] width 348 height 41
click at [28, 149] on div at bounding box center [22, 140] width 25 height 27
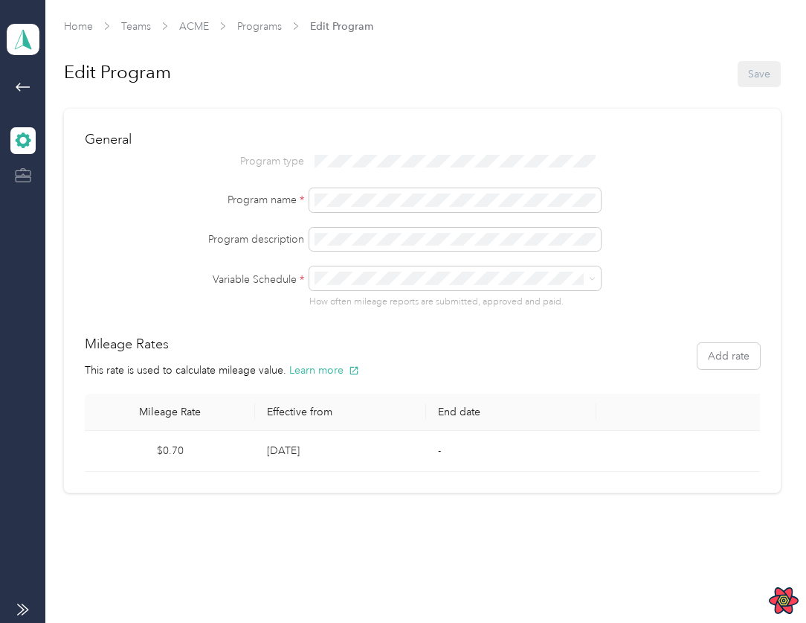
click at [30, 172] on icon at bounding box center [23, 175] width 16 height 16
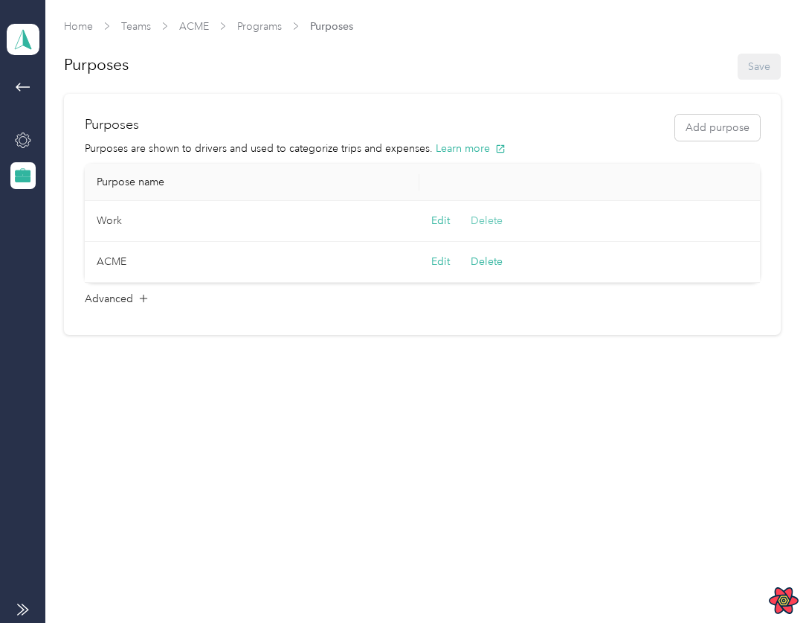
click at [498, 216] on button "Delete" at bounding box center [487, 221] width 32 height 16
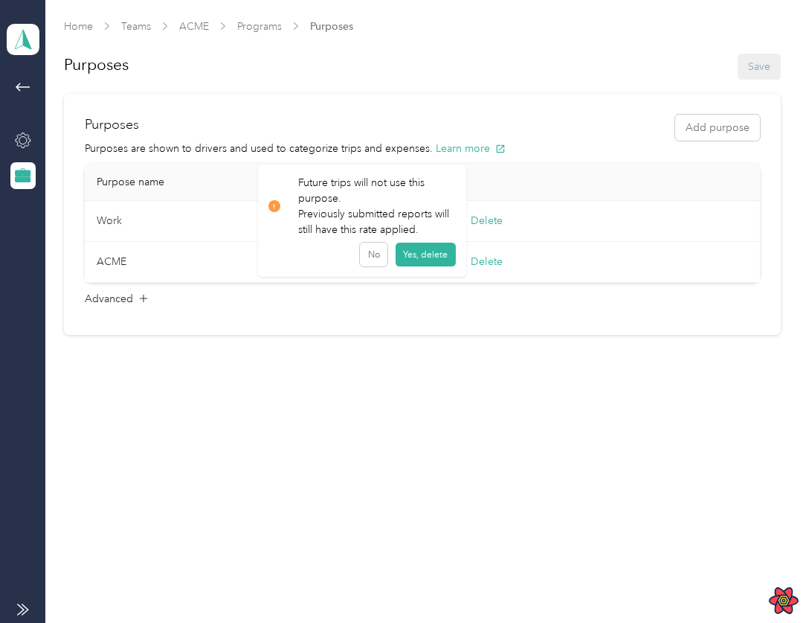
click at [122, 212] on td "Work" at bounding box center [252, 221] width 335 height 41
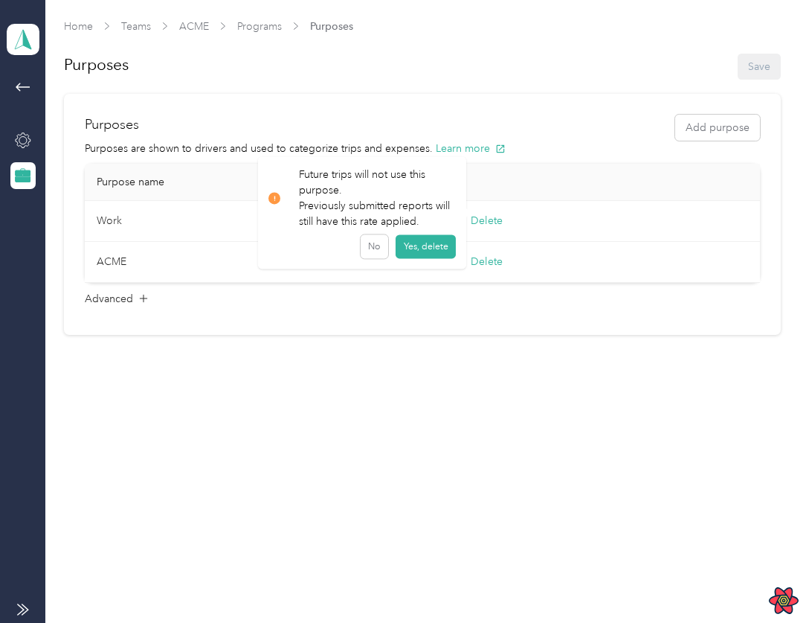
click at [109, 218] on td "Work" at bounding box center [252, 221] width 335 height 41
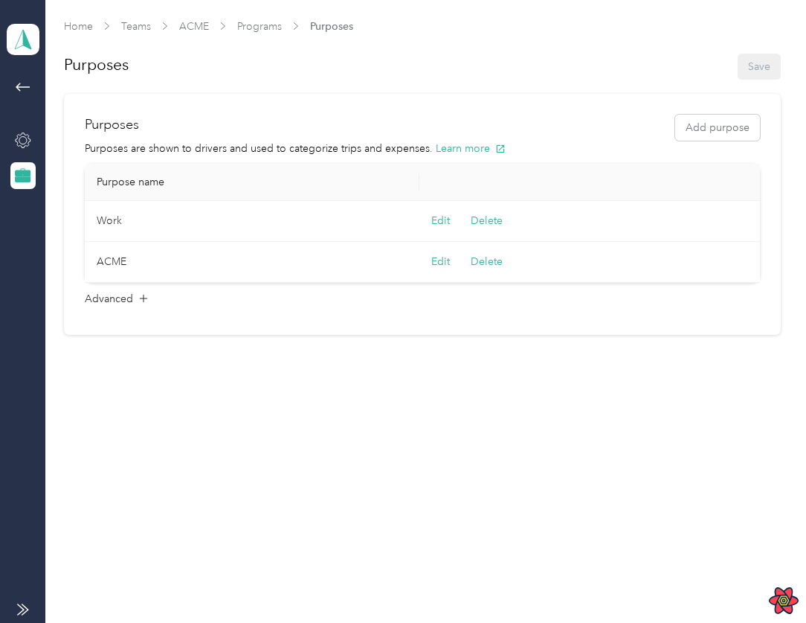
click at [109, 218] on td "Work" at bounding box center [252, 221] width 335 height 41
copy td "Work"
click at [481, 214] on button "Delete" at bounding box center [487, 221] width 32 height 16
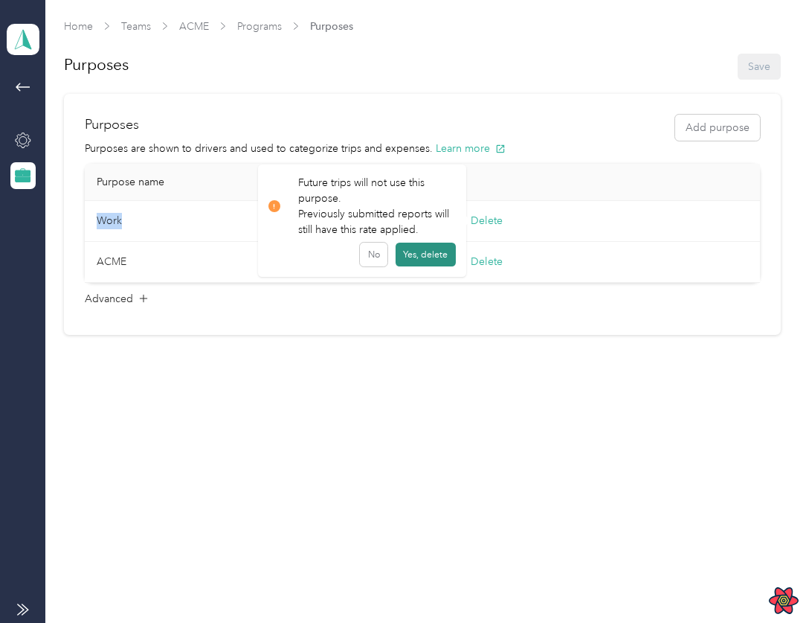
click at [428, 251] on button "Yes, delete" at bounding box center [426, 254] width 60 height 24
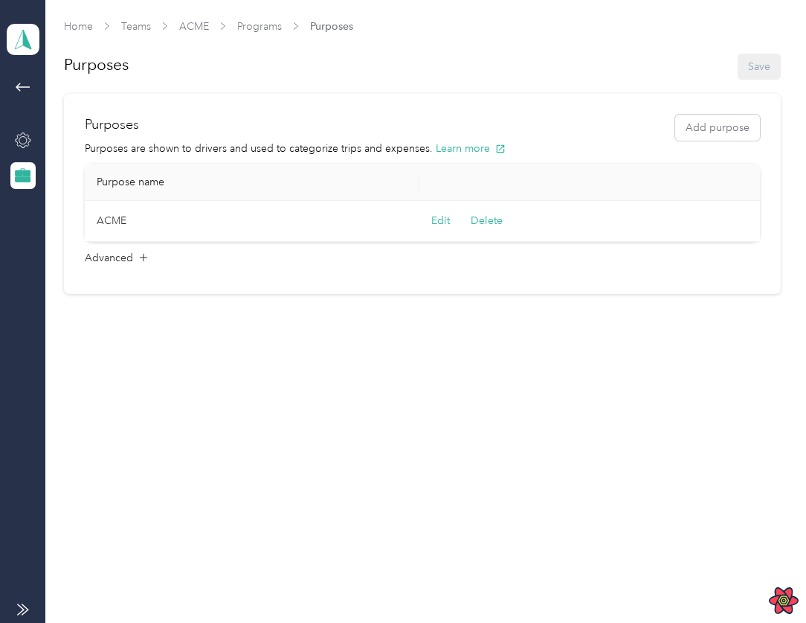
click at [679, 126] on div "Purposes Add purpose" at bounding box center [422, 128] width 675 height 26
click at [695, 124] on button "Add purpose" at bounding box center [717, 128] width 85 height 26
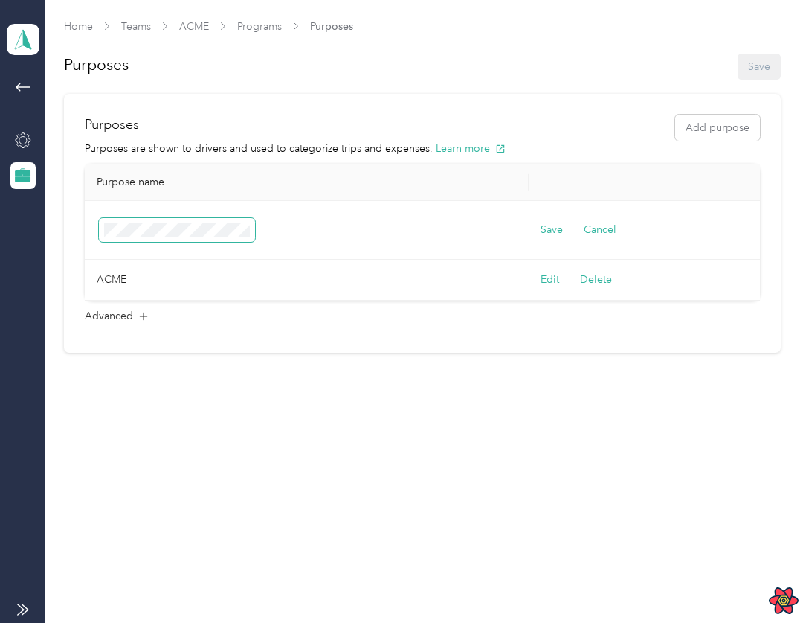
click at [243, 220] on span at bounding box center [177, 230] width 156 height 24
click at [547, 223] on button "Save" at bounding box center [552, 230] width 22 height 16
click at [660, 120] on div "Purposes Add purpose" at bounding box center [422, 128] width 675 height 26
click at [550, 222] on button "Save" at bounding box center [552, 230] width 22 height 16
click at [772, 25] on icon at bounding box center [774, 28] width 12 height 13
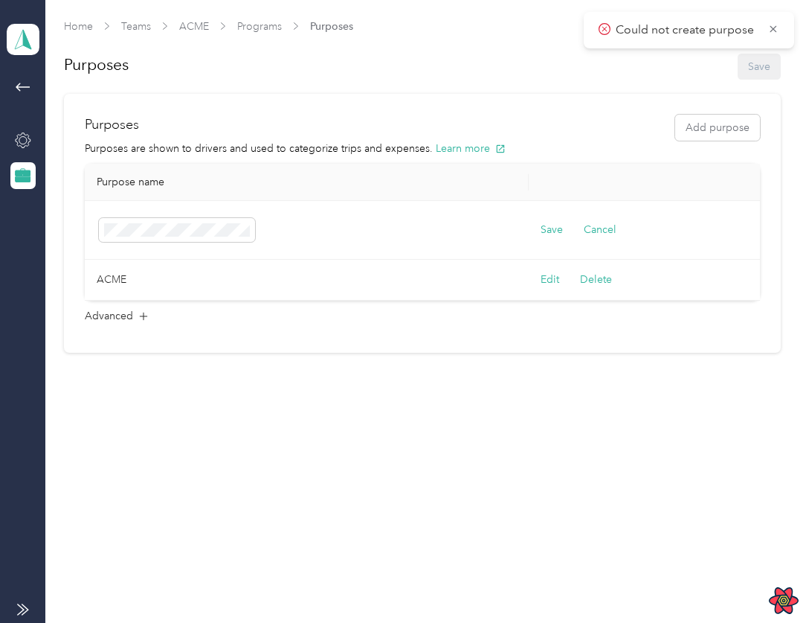
click at [772, 25] on icon at bounding box center [774, 28] width 12 height 13
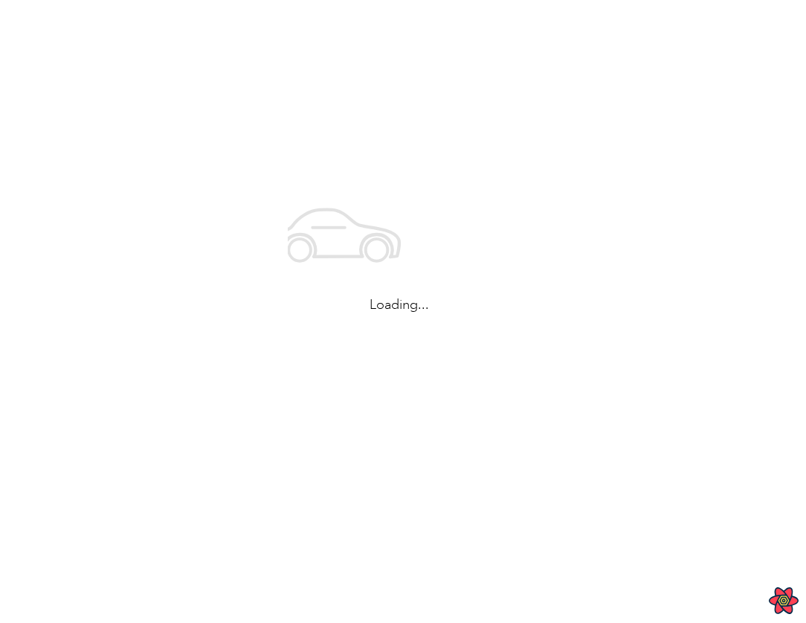
click at [707, 326] on div "Loading..." at bounding box center [399, 249] width 799 height 498
click at [730, 274] on div "Loading..." at bounding box center [399, 249] width 799 height 498
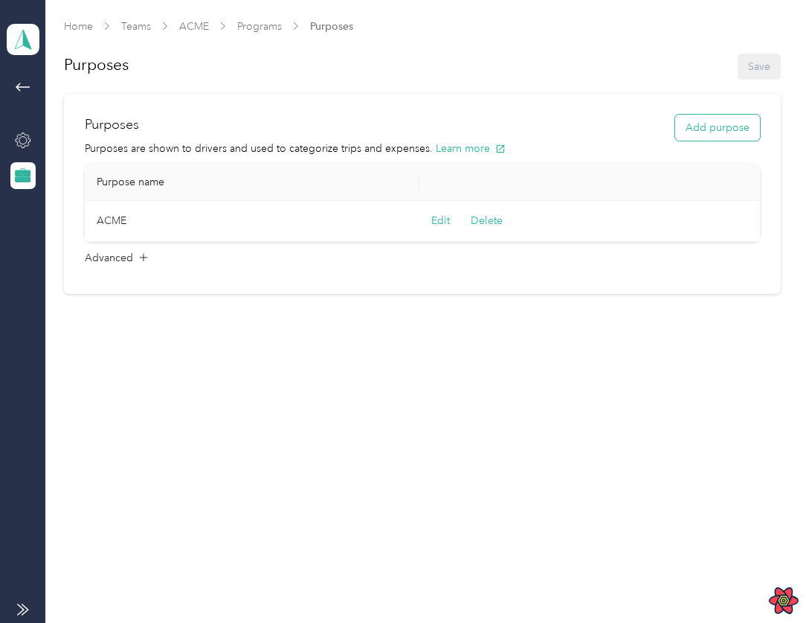
click at [744, 135] on button "Add purpose" at bounding box center [717, 128] width 85 height 26
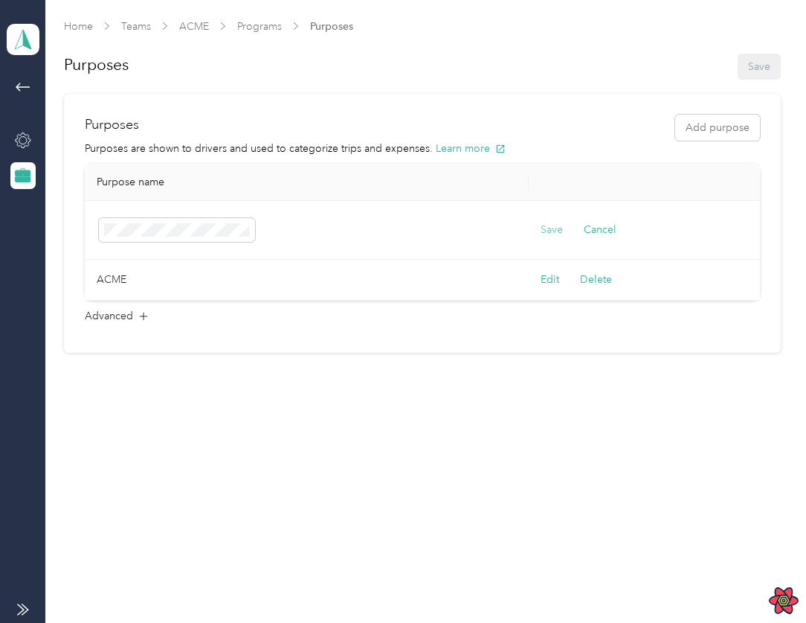
click at [551, 230] on button "Save" at bounding box center [552, 230] width 22 height 16
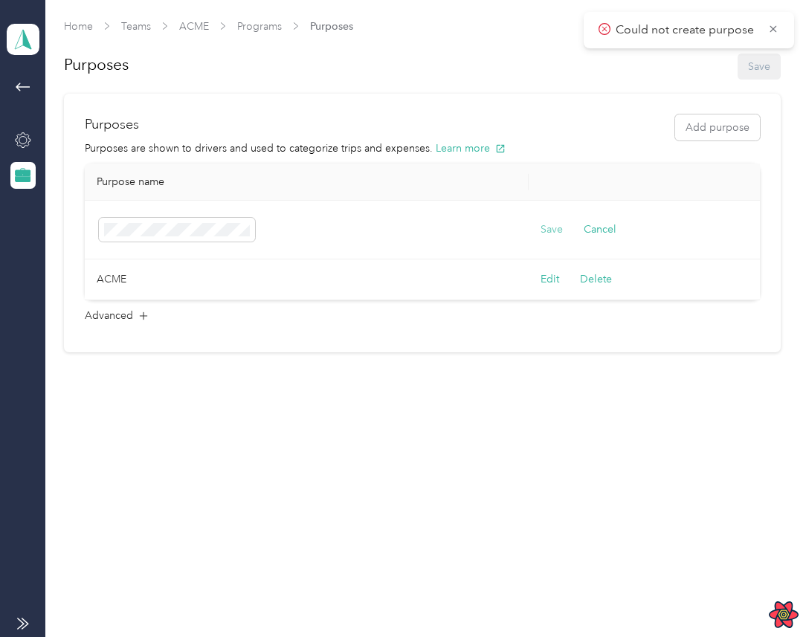
click at [550, 230] on button "Save" at bounding box center [552, 230] width 22 height 16
click at [556, 233] on button "Save" at bounding box center [552, 230] width 22 height 16
click at [31, 141] on div at bounding box center [22, 140] width 25 height 27
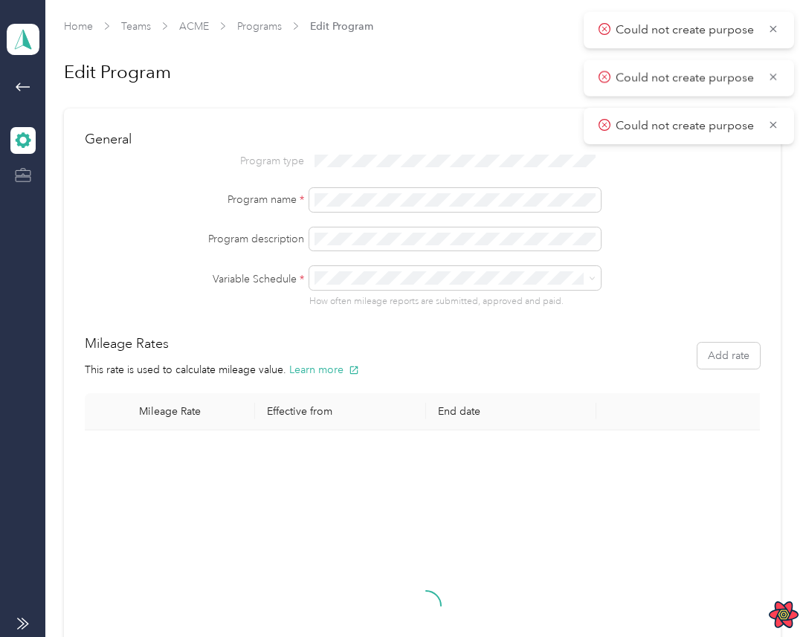
click at [32, 178] on div at bounding box center [22, 175] width 25 height 27
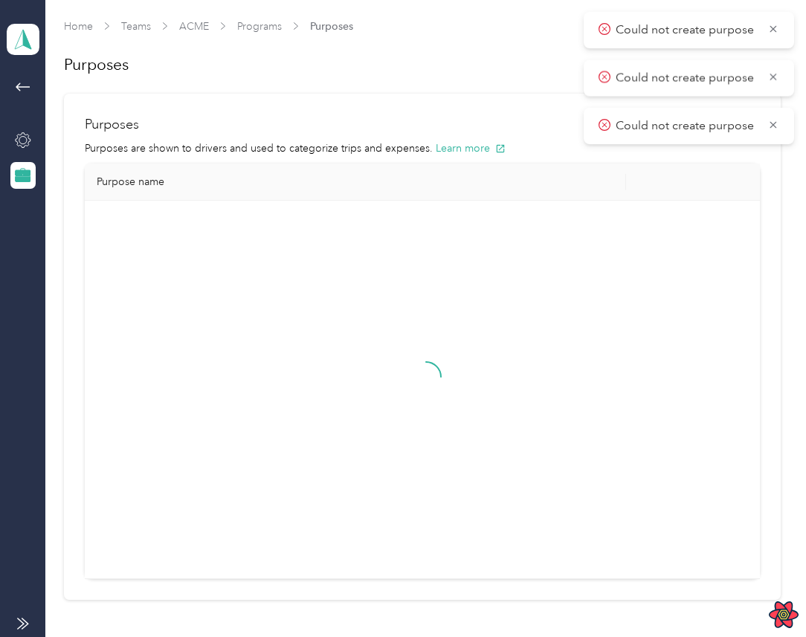
click at [771, 38] on span "Could not create purpose" at bounding box center [689, 30] width 181 height 19
click at [780, 27] on div "Could not create purpose" at bounding box center [689, 30] width 210 height 36
click at [777, 27] on icon at bounding box center [774, 28] width 12 height 13
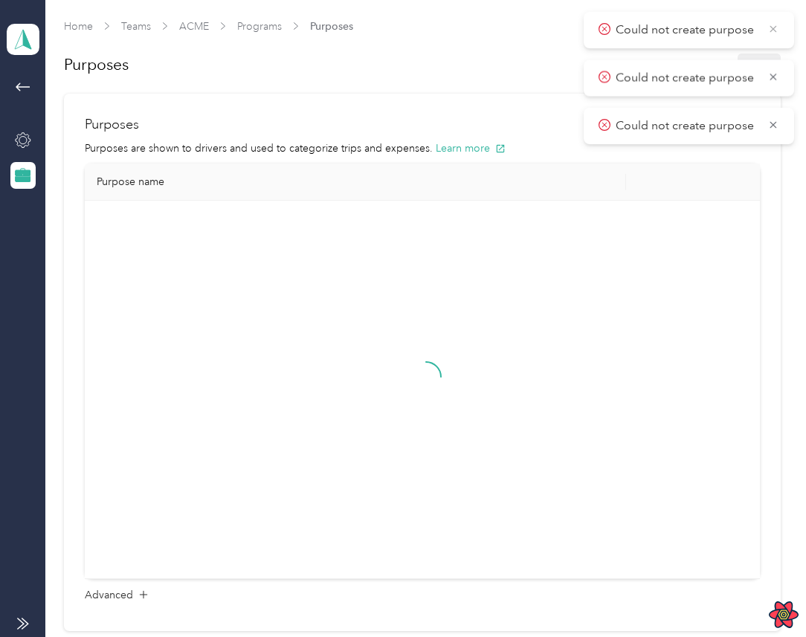
click at [777, 60] on div "Could not create purpose" at bounding box center [689, 78] width 210 height 36
click at [777, 27] on icon at bounding box center [774, 28] width 12 height 13
click at [777, 70] on icon at bounding box center [774, 76] width 12 height 13
click at [777, 27] on div "Home Teams ACME Programs Purposes" at bounding box center [422, 27] width 717 height 16
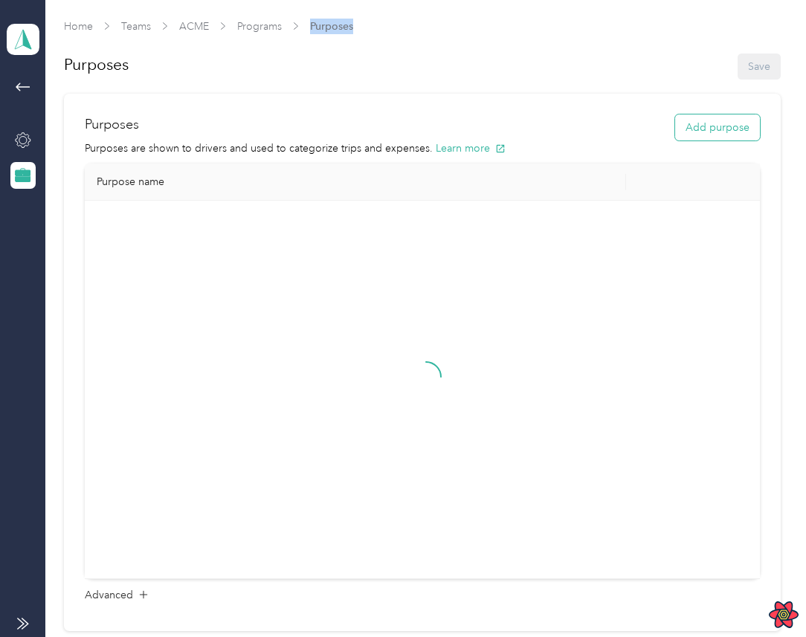
click at [731, 134] on button "Add purpose" at bounding box center [717, 128] width 85 height 26
click at [550, 225] on button "Save" at bounding box center [552, 230] width 22 height 16
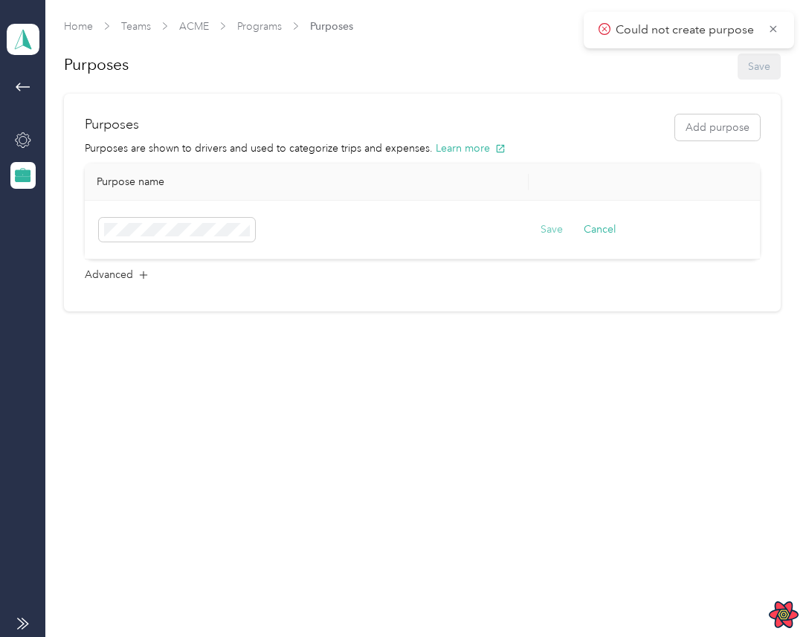
click at [545, 225] on button "Save" at bounding box center [552, 230] width 22 height 16
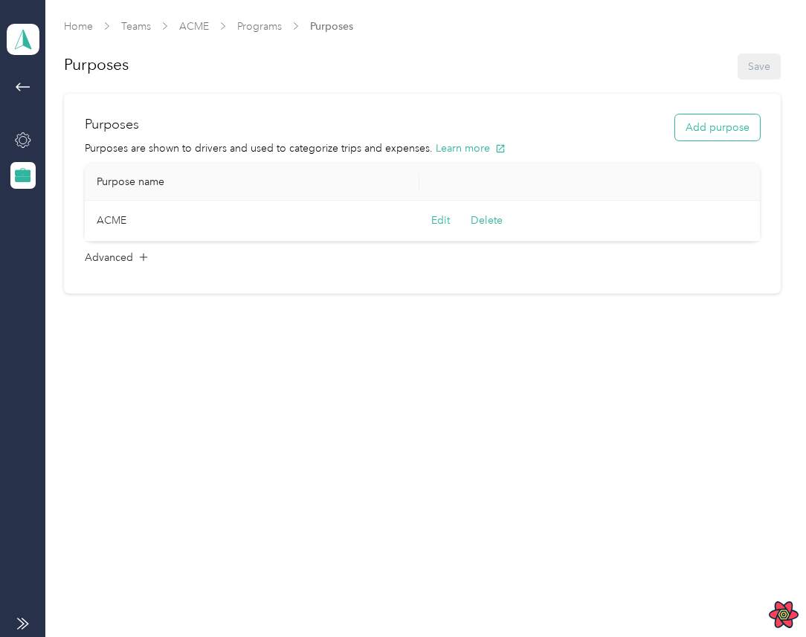
click at [700, 124] on button "Add purpose" at bounding box center [717, 128] width 85 height 26
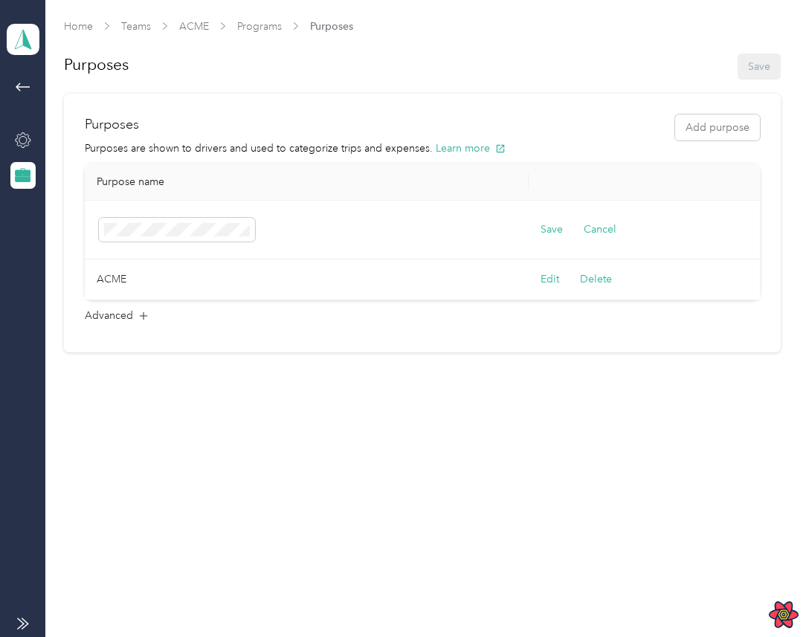
click at [551, 237] on td "Save Cancel" at bounding box center [648, 230] width 239 height 59
click at [558, 232] on button "Save" at bounding box center [552, 230] width 22 height 16
click at [553, 229] on button "Save" at bounding box center [552, 230] width 22 height 16
click at [553, 229] on button "Save" at bounding box center [537, 230] width 38 height 16
click at [777, 33] on icon at bounding box center [774, 28] width 12 height 13
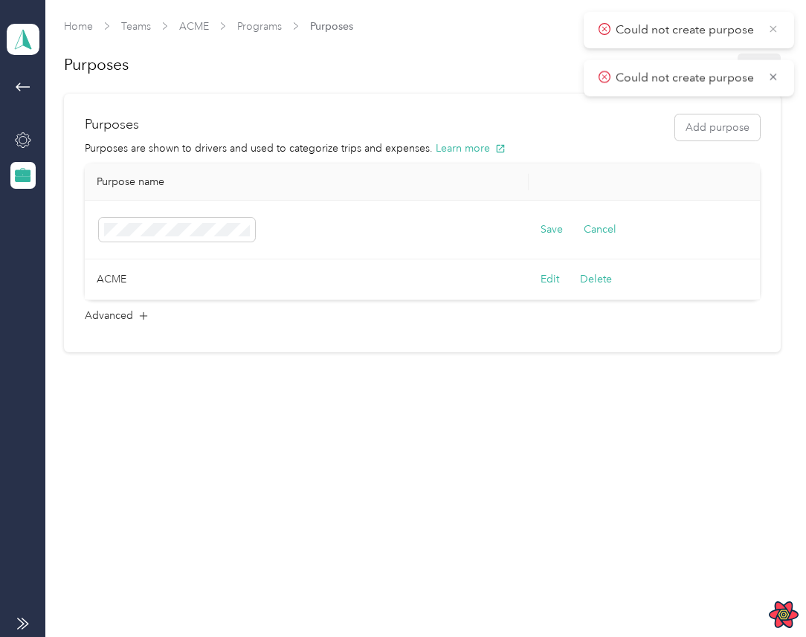
click at [777, 70] on icon at bounding box center [774, 76] width 12 height 13
click at [552, 226] on button "Save" at bounding box center [552, 230] width 22 height 16
click at [555, 231] on button "Save" at bounding box center [552, 230] width 22 height 16
click at [773, 30] on icon at bounding box center [774, 28] width 12 height 13
click at [773, 70] on icon at bounding box center [774, 76] width 12 height 13
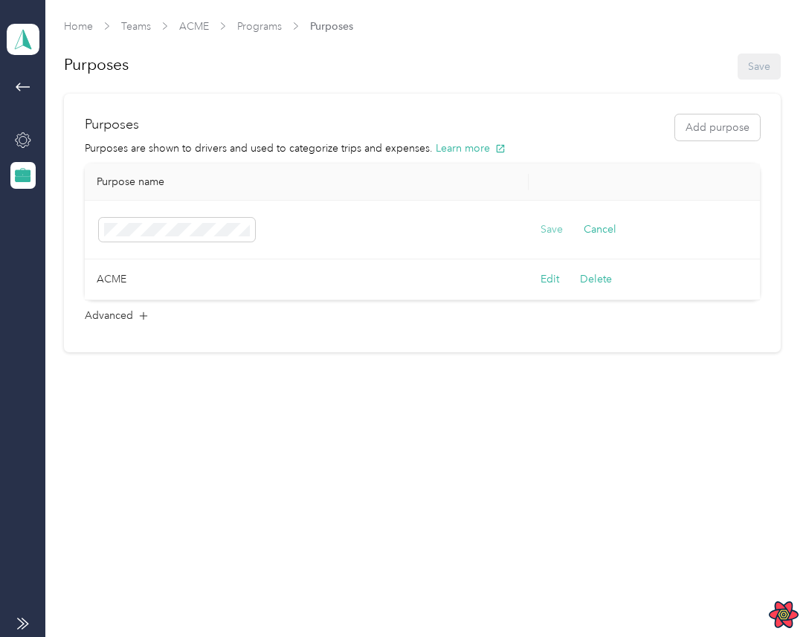
click at [559, 230] on button "Save" at bounding box center [552, 230] width 22 height 16
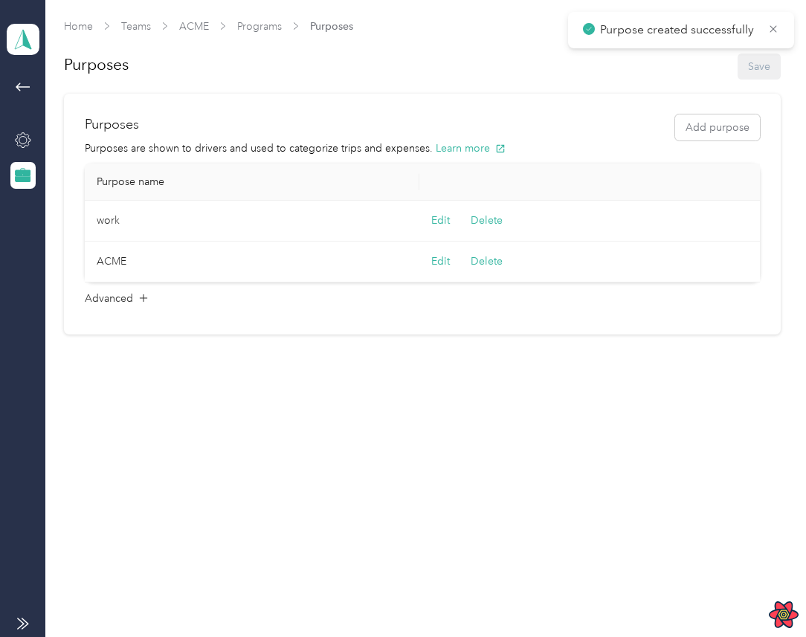
click at [580, 155] on p "Purposes are shown to drivers and used to categorize trips and expenses. Learn …" at bounding box center [422, 149] width 675 height 16
click at [487, 220] on button "Delete" at bounding box center [487, 221] width 32 height 16
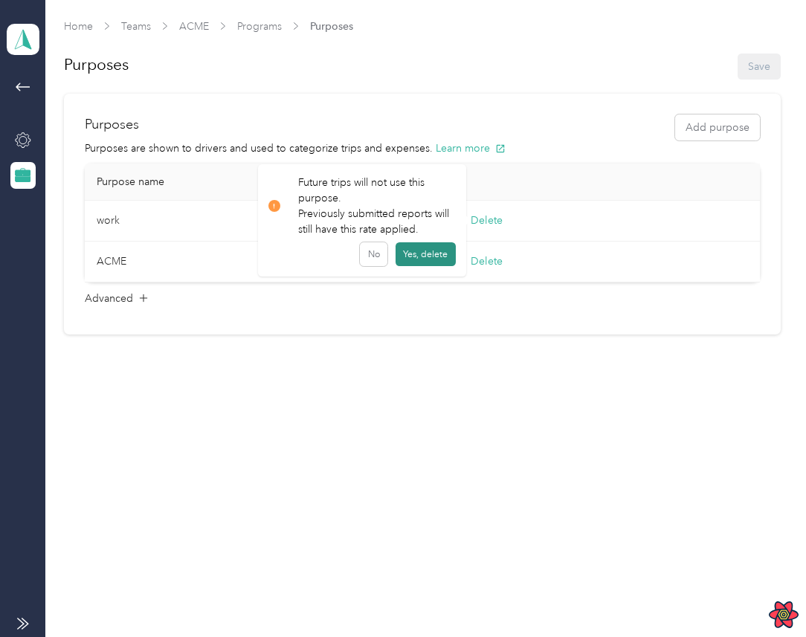
click at [437, 253] on button "Yes, delete" at bounding box center [426, 254] width 60 height 24
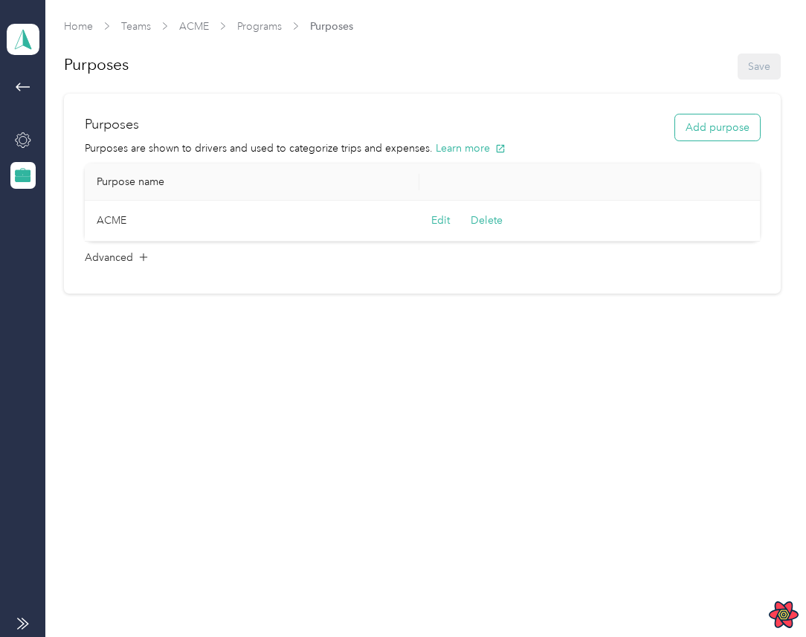
click at [710, 125] on button "Add purpose" at bounding box center [717, 128] width 85 height 26
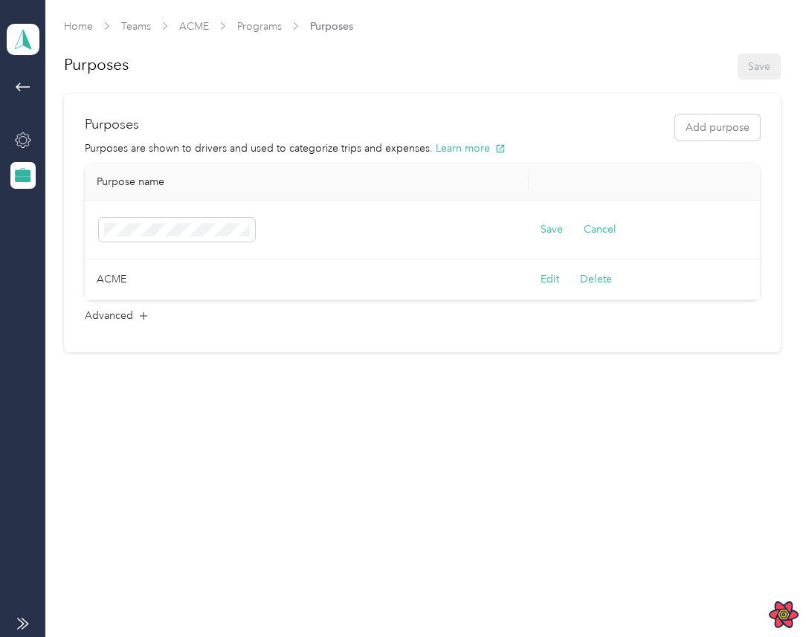
click at [541, 218] on td "Save Cancel" at bounding box center [648, 230] width 239 height 59
click at [542, 226] on button "Save" at bounding box center [552, 230] width 22 height 16
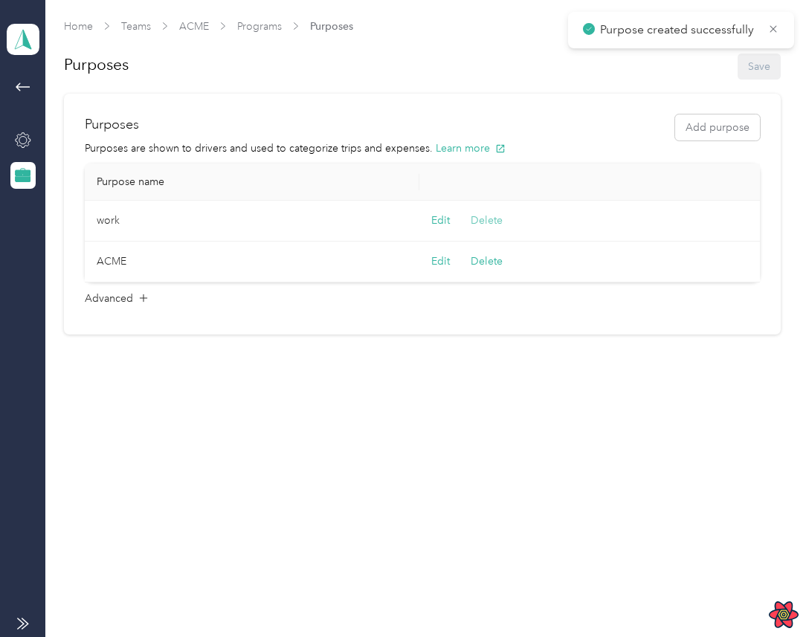
click at [499, 213] on button "Delete" at bounding box center [487, 221] width 32 height 16
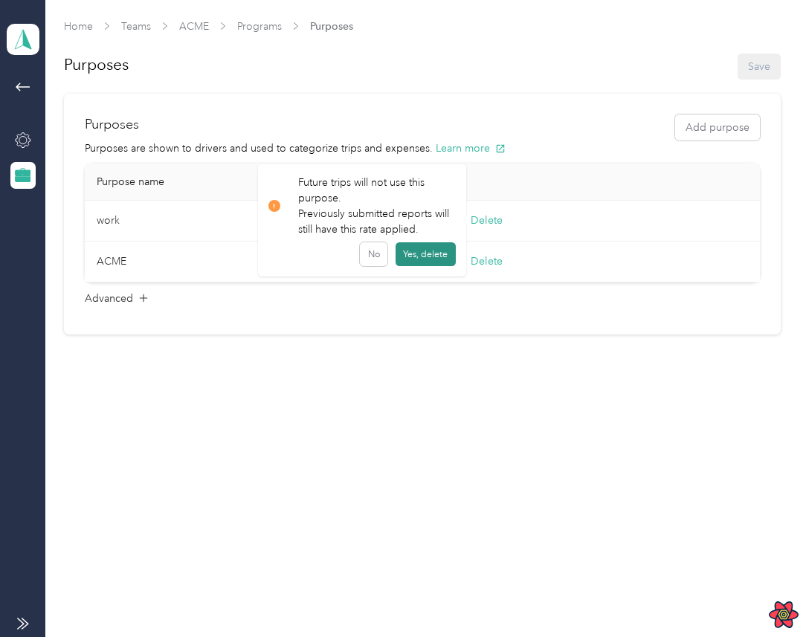
click at [430, 260] on button "Yes, delete" at bounding box center [426, 254] width 60 height 24
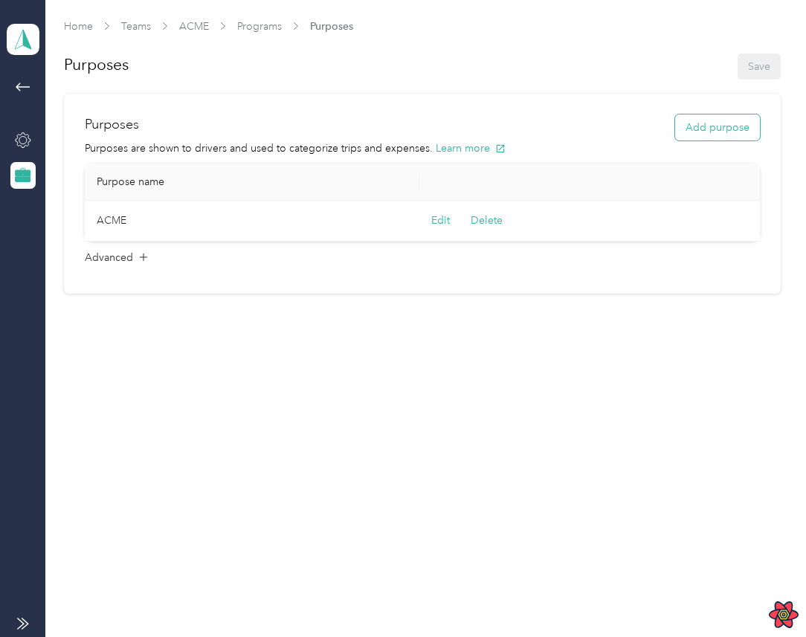
click at [716, 115] on button "Add purpose" at bounding box center [717, 128] width 85 height 26
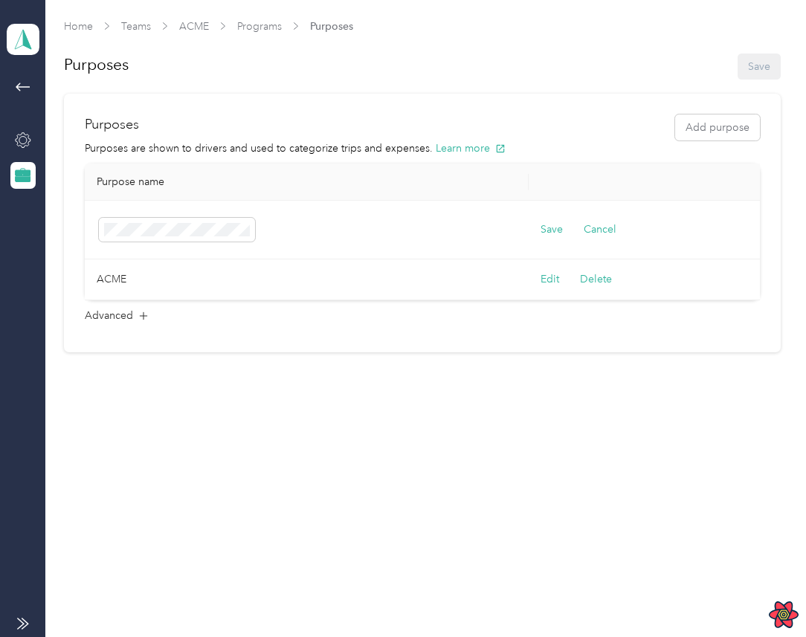
click at [550, 219] on td "Save Cancel" at bounding box center [648, 230] width 239 height 59
click at [544, 231] on button "Save" at bounding box center [552, 230] width 22 height 16
click at [553, 231] on button "Save" at bounding box center [552, 230] width 22 height 16
click at [591, 228] on button "Cancel" at bounding box center [600, 230] width 33 height 16
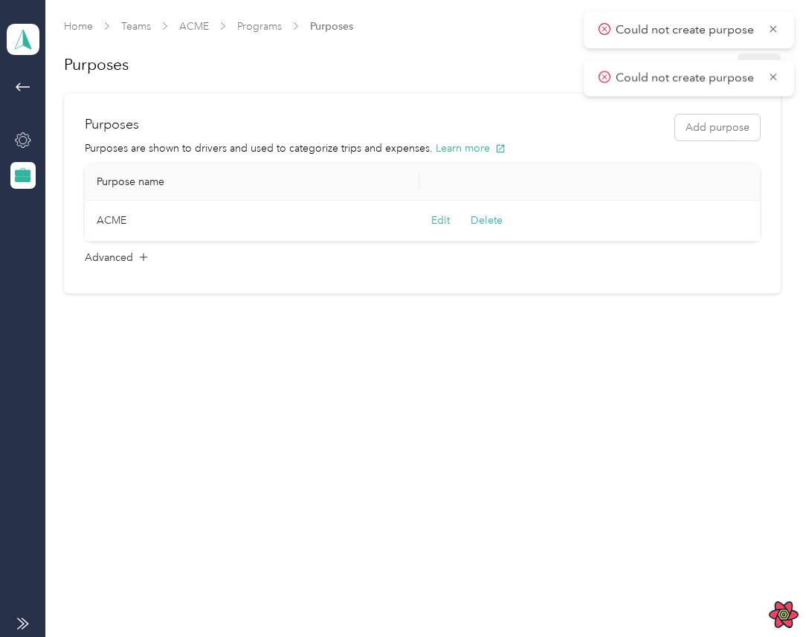
click at [779, 25] on div "Could not create purpose" at bounding box center [689, 30] width 210 height 36
click at [775, 27] on icon at bounding box center [773, 28] width 7 height 7
click at [775, 27] on icon at bounding box center [774, 28] width 12 height 13
click at [715, 123] on button "Add purpose" at bounding box center [717, 128] width 85 height 26
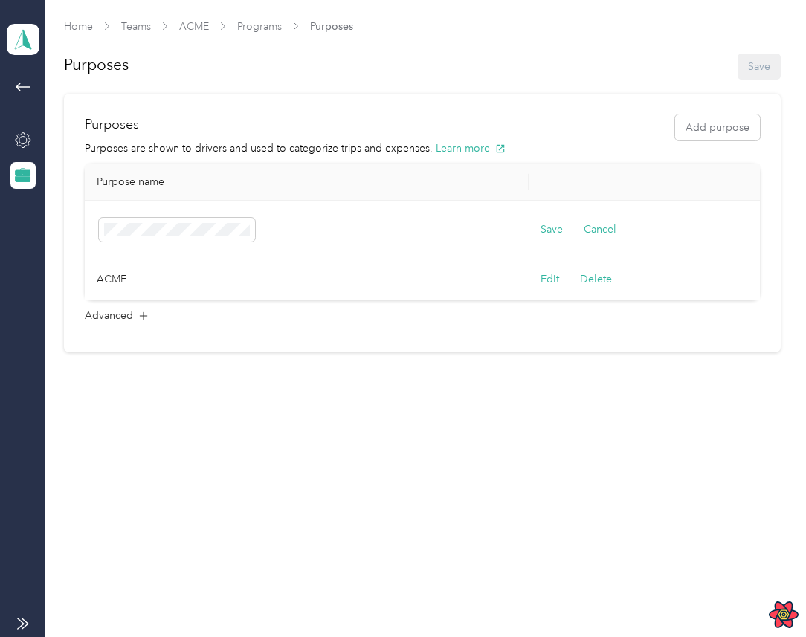
click at [350, 248] on td at bounding box center [307, 230] width 444 height 59
click at [553, 226] on button "Save" at bounding box center [552, 230] width 22 height 16
click at [510, 144] on p "Purposes are shown to drivers and used to categorize trips and expenses. Learn …" at bounding box center [422, 149] width 675 height 16
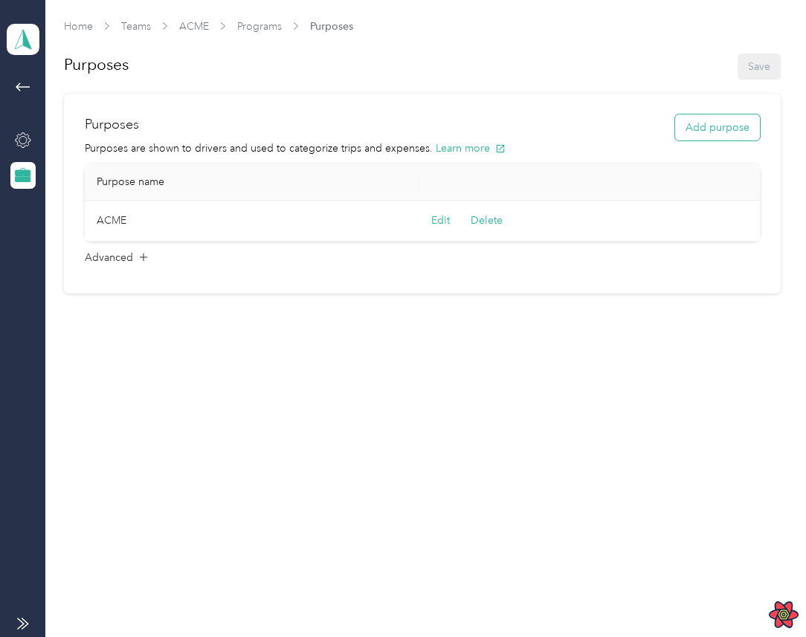
click at [727, 135] on button "Add purpose" at bounding box center [717, 128] width 85 height 26
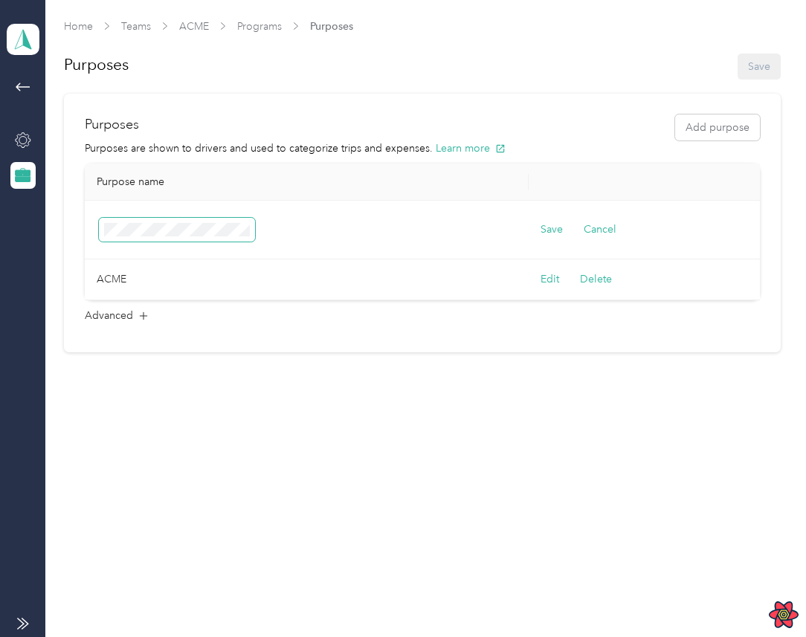
click at [218, 222] on span at bounding box center [177, 230] width 156 height 24
click at [552, 234] on button "Save" at bounding box center [552, 230] width 22 height 16
click at [771, 19] on div "Could not create purpose" at bounding box center [689, 30] width 210 height 36
click at [771, 35] on span "Could not create purpose" at bounding box center [689, 30] width 181 height 19
click at [773, 30] on icon at bounding box center [774, 28] width 12 height 13
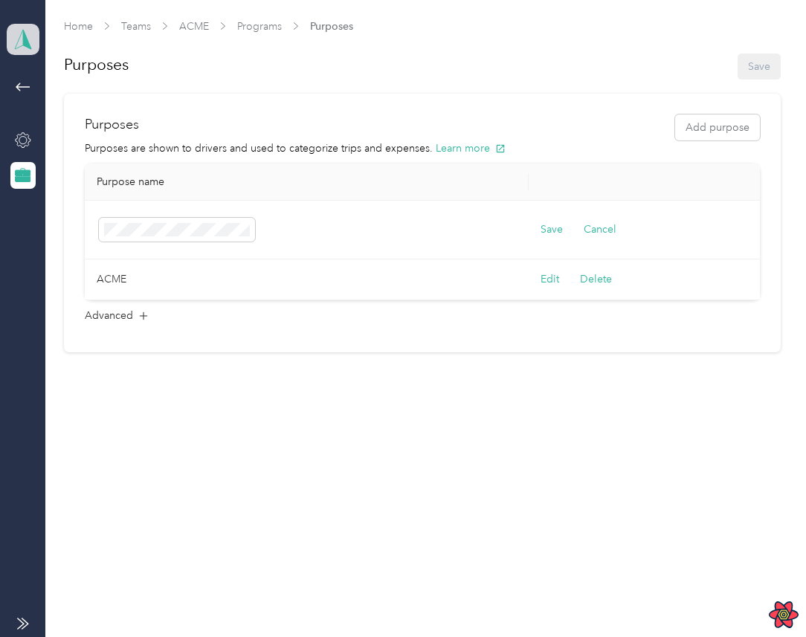
click at [16, 50] on span at bounding box center [23, 39] width 33 height 31
click at [58, 188] on div "Log out" at bounding box center [47, 190] width 57 height 16
